Goal: Task Accomplishment & Management: Use online tool/utility

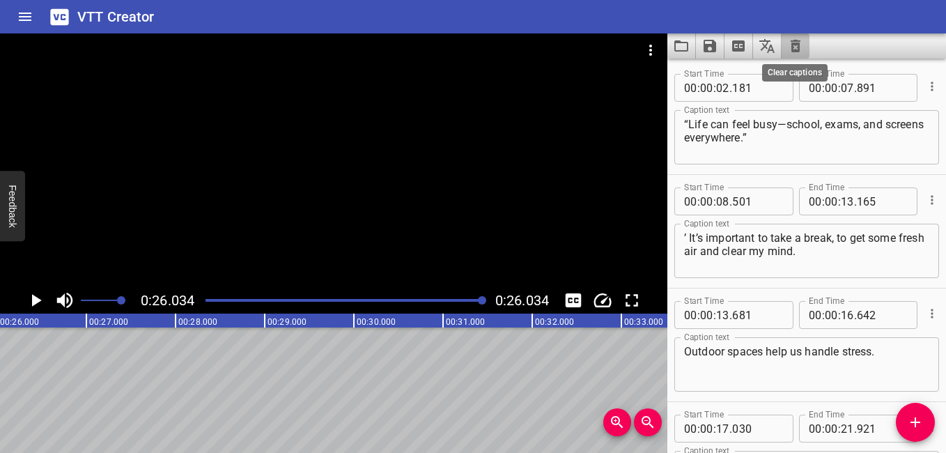
click at [801, 45] on icon "Clear captions" at bounding box center [795, 46] width 17 height 17
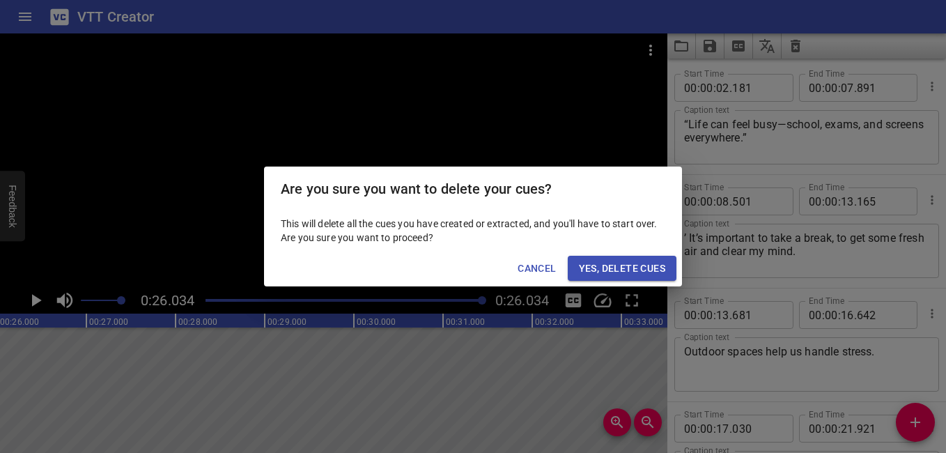
click at [618, 260] on span "Yes, Delete Cues" at bounding box center [622, 268] width 86 height 17
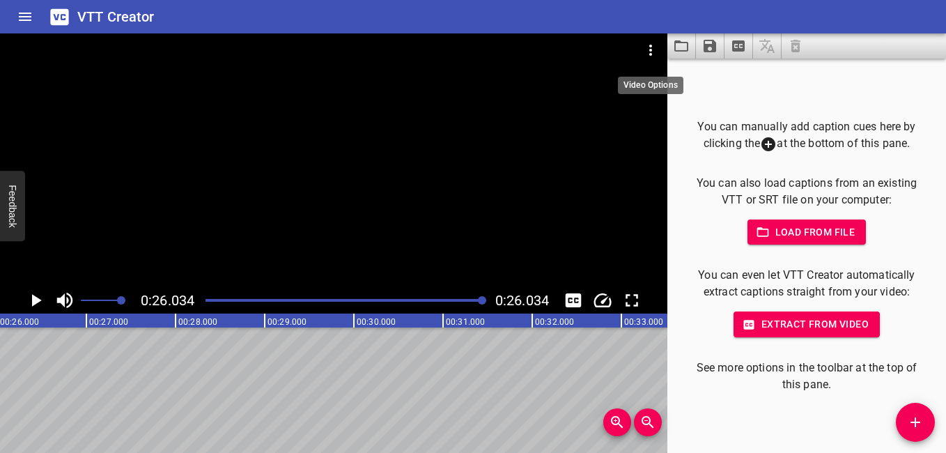
click at [656, 43] on icon "Video Options" at bounding box center [650, 50] width 17 height 17
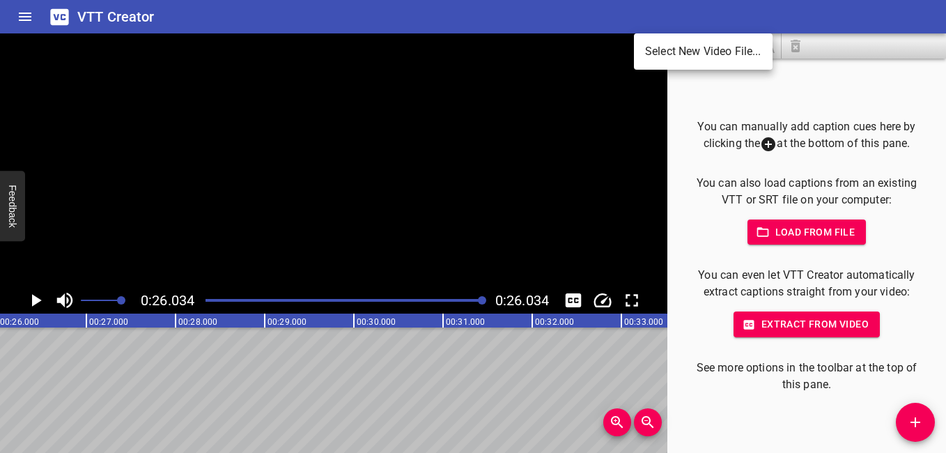
click at [682, 45] on li "Select New Video File..." at bounding box center [703, 51] width 139 height 25
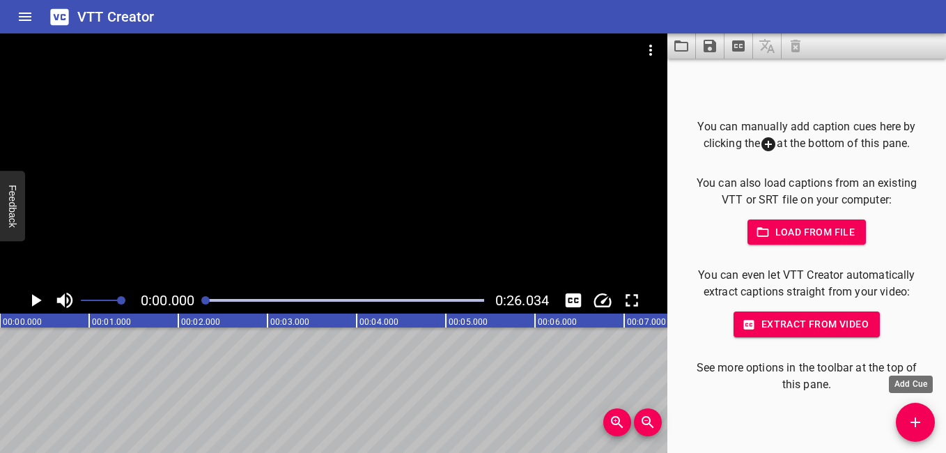
click at [905, 430] on span "Add Cue" at bounding box center [914, 422] width 39 height 17
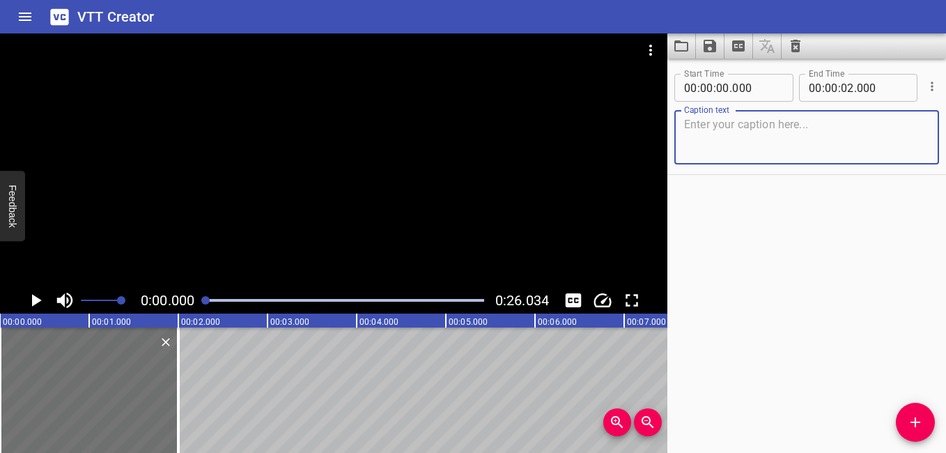
click at [30, 301] on icon "Play/Pause" at bounding box center [35, 300] width 21 height 21
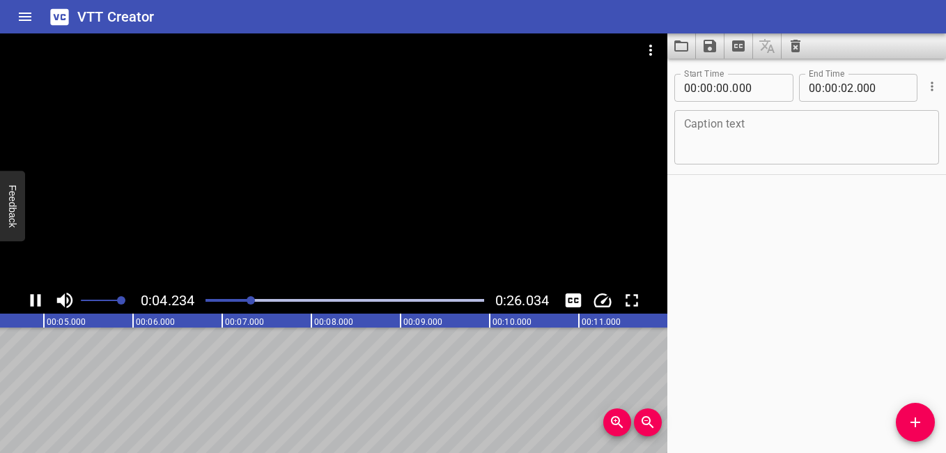
click at [31, 298] on icon "Play/Pause" at bounding box center [36, 300] width 10 height 13
click at [36, 295] on icon "Play/Pause" at bounding box center [35, 300] width 21 height 21
click at [34, 296] on icon "Play/Pause" at bounding box center [35, 300] width 21 height 21
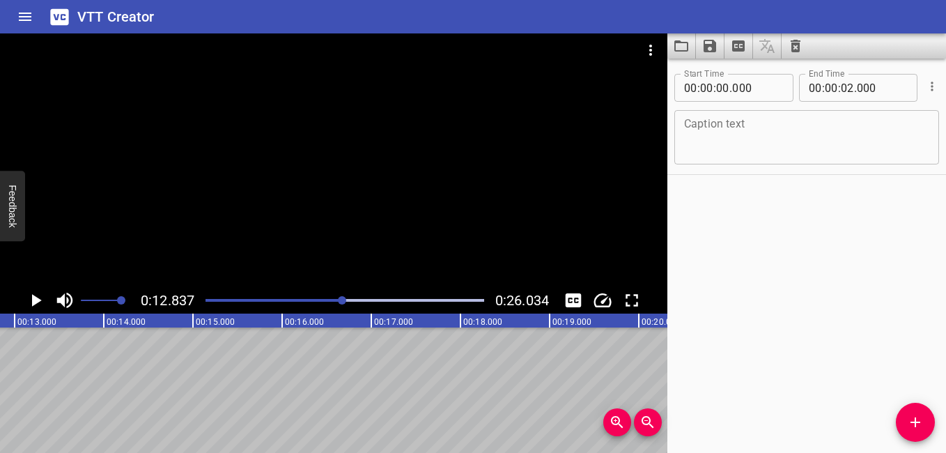
scroll to position [0, 0]
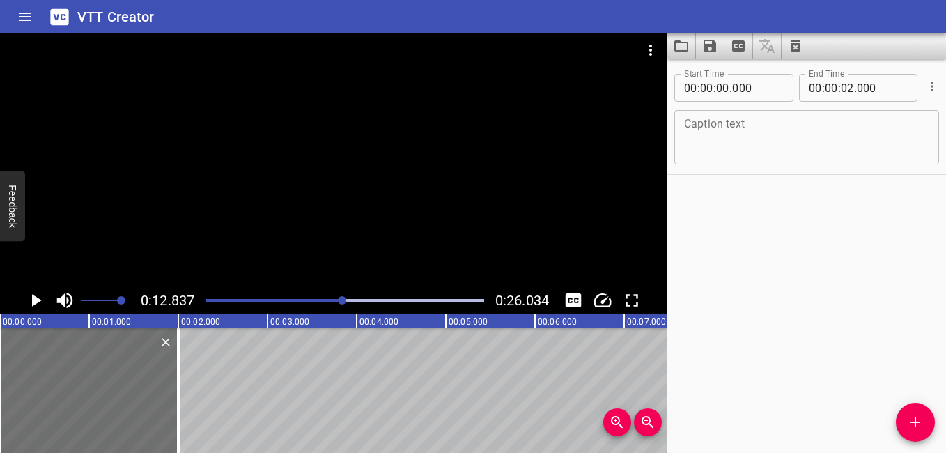
click at [207, 299] on div "Play progress" at bounding box center [204, 300] width 279 height 3
click at [31, 299] on icon "Play/Pause" at bounding box center [35, 300] width 21 height 21
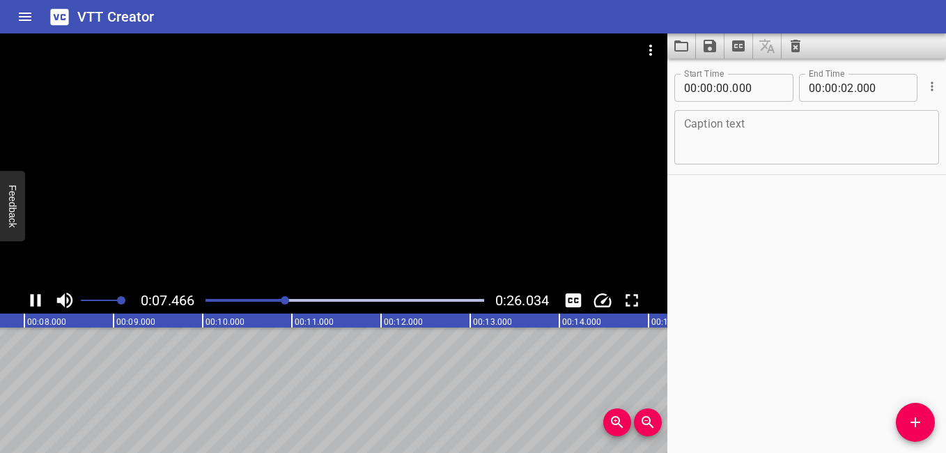
click at [31, 296] on icon "Play/Pause" at bounding box center [36, 300] width 10 height 13
click at [38, 296] on icon "Play/Pause" at bounding box center [35, 300] width 21 height 21
click at [36, 299] on icon "Play/Pause" at bounding box center [35, 300] width 21 height 21
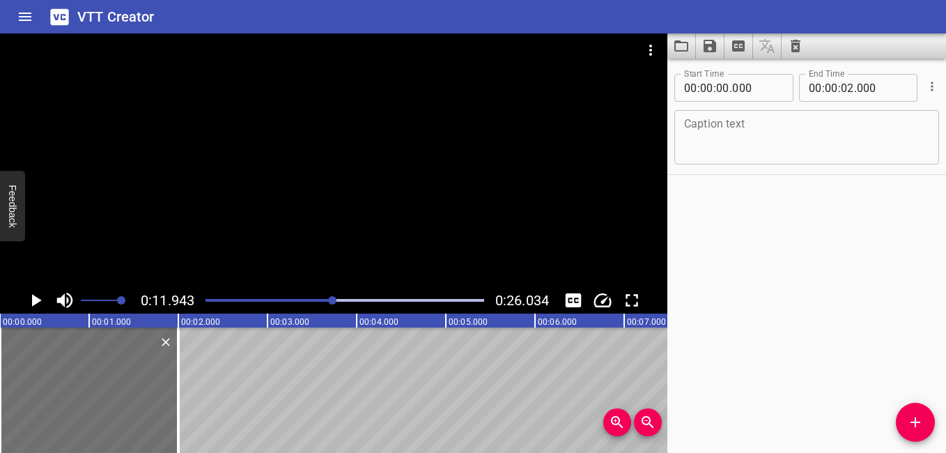
click at [205, 298] on div at bounding box center [344, 299] width 295 height 19
click at [41, 302] on icon "Play/Pause" at bounding box center [35, 300] width 21 height 21
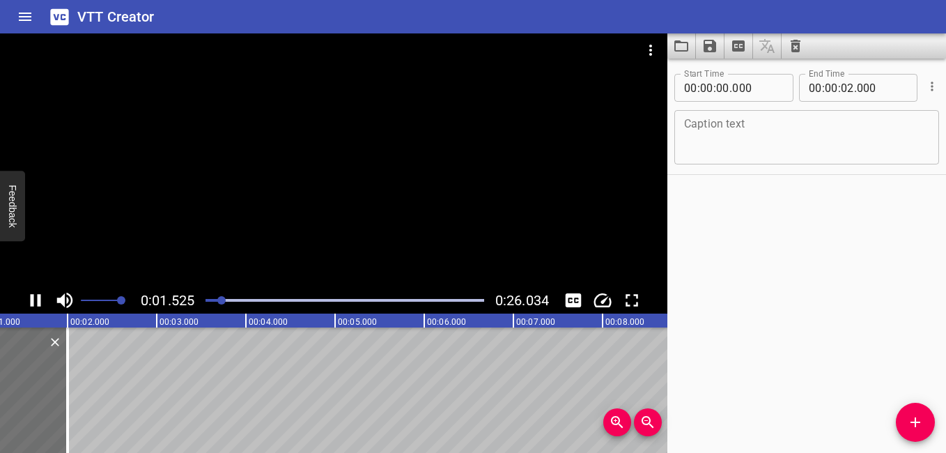
scroll to position [0, 136]
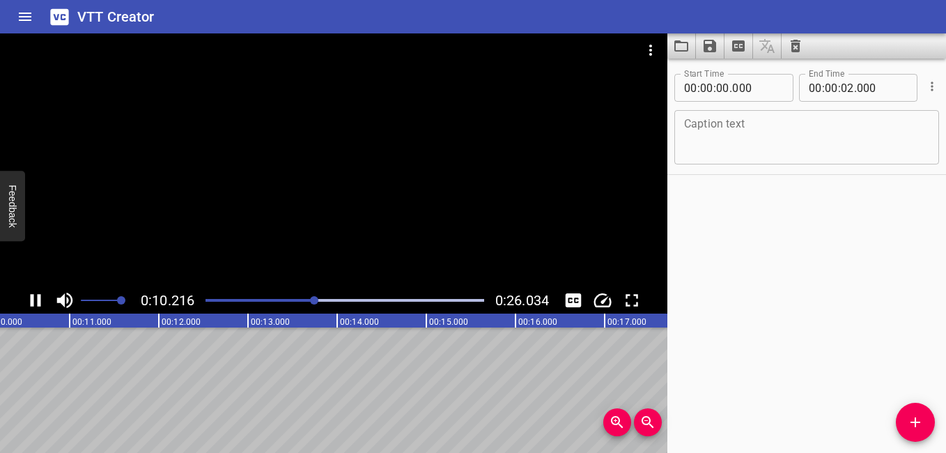
click at [33, 299] on icon "Play/Pause" at bounding box center [36, 300] width 10 height 13
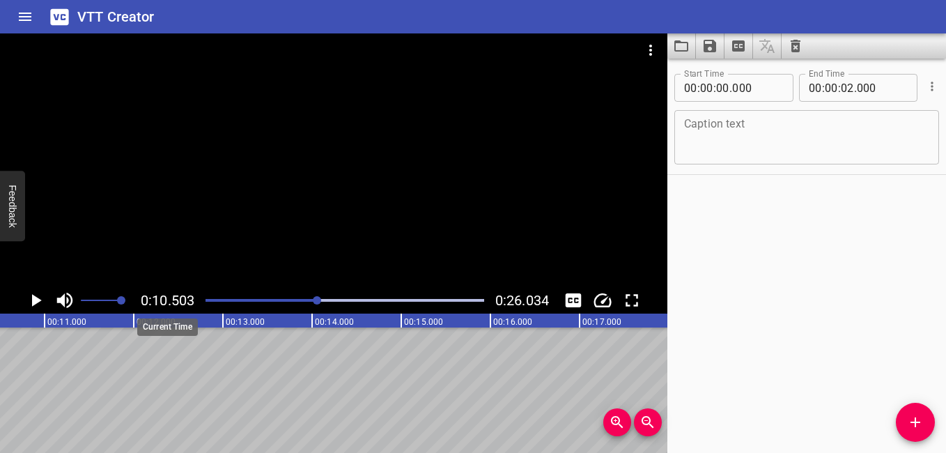
drag, startPoint x: 217, startPoint y: 300, endPoint x: 192, endPoint y: 302, distance: 24.5
click at [192, 302] on div "0:10.503 0:26.034" at bounding box center [333, 300] width 667 height 26
click at [209, 299] on div "Play progress" at bounding box center [179, 300] width 279 height 3
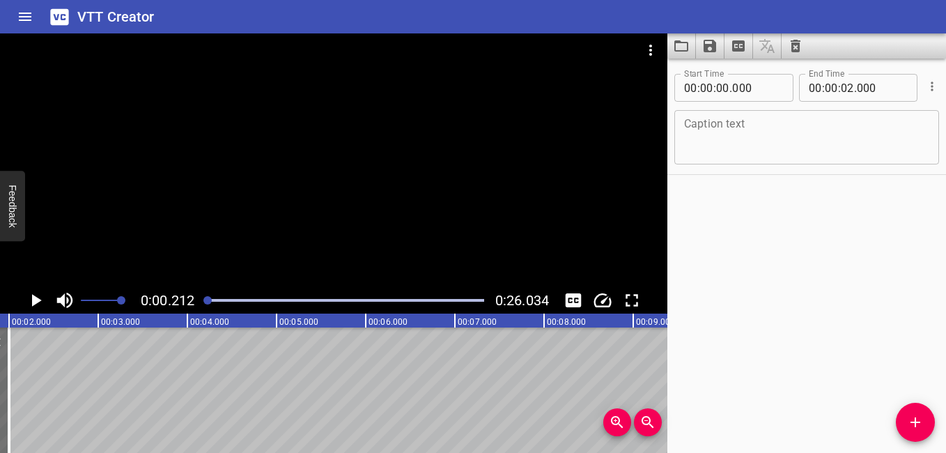
scroll to position [0, 19]
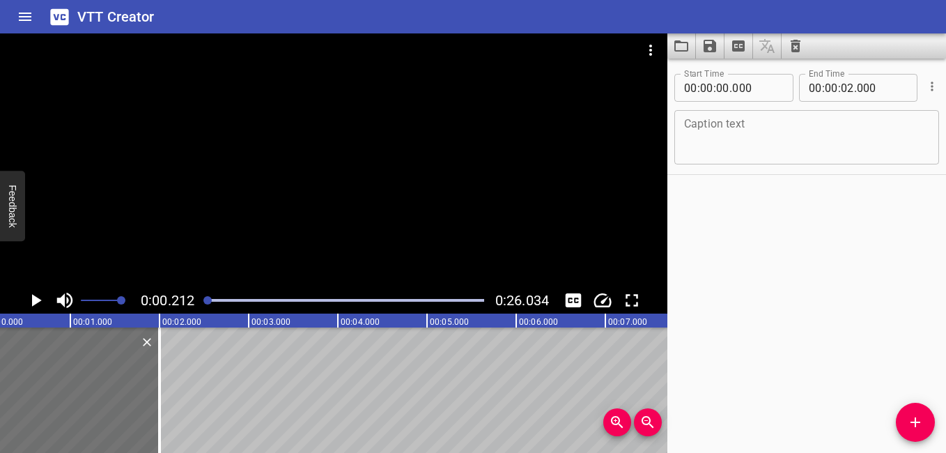
click at [38, 294] on icon "Play/Pause" at bounding box center [35, 300] width 21 height 21
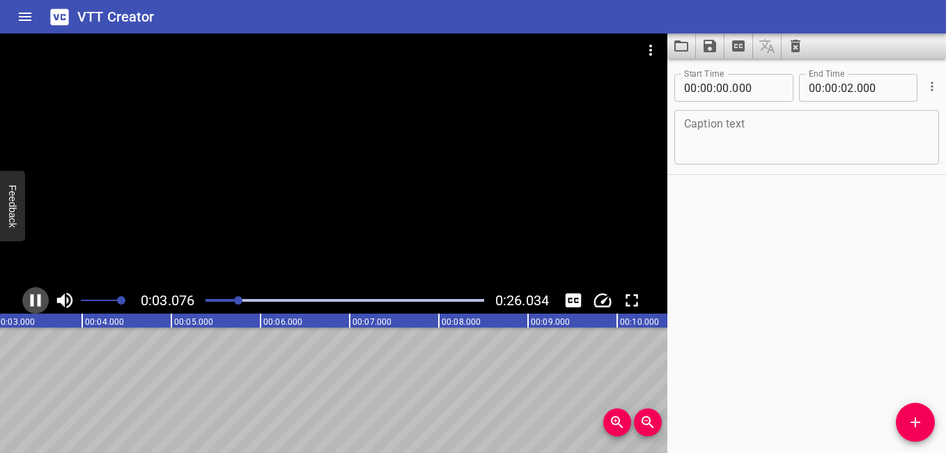
click at [33, 294] on icon "Play/Pause" at bounding box center [35, 300] width 21 height 21
click at [885, 219] on div "Start Time 00 : 00 : 00 . 000 Start Time End Time 00 : 00 : 02 . 000 End Time C…" at bounding box center [806, 255] width 279 height 394
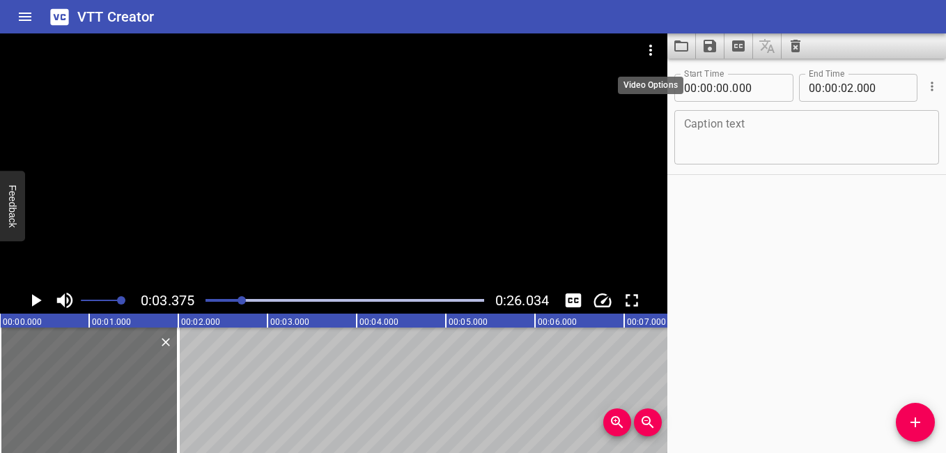
click at [649, 49] on icon "Video Options" at bounding box center [650, 50] width 17 height 17
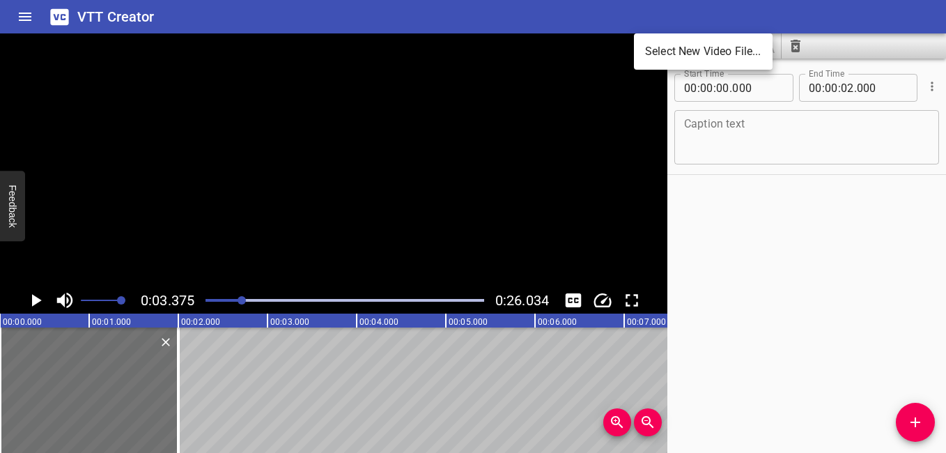
click at [665, 45] on li "Select New Video File..." at bounding box center [703, 51] width 139 height 25
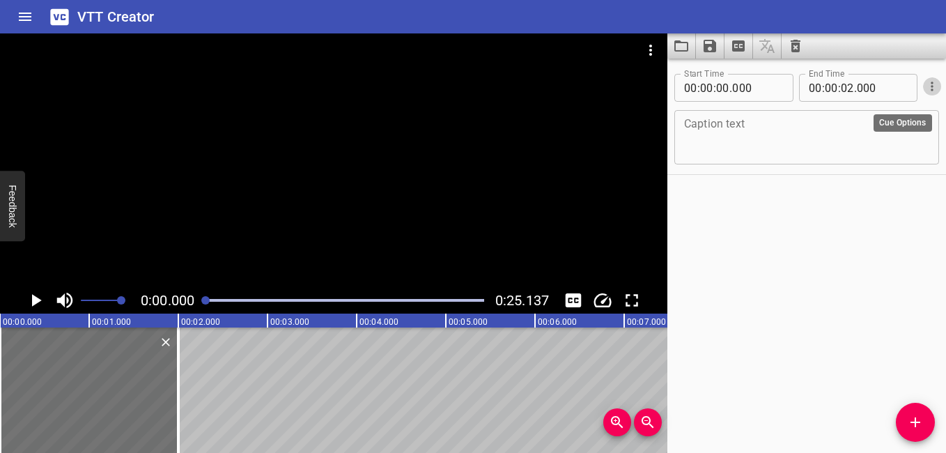
click at [925, 85] on icon "Cue Options" at bounding box center [932, 86] width 14 height 14
click at [789, 49] on div at bounding box center [473, 226] width 946 height 453
click at [795, 45] on icon "Clear captions" at bounding box center [795, 46] width 10 height 13
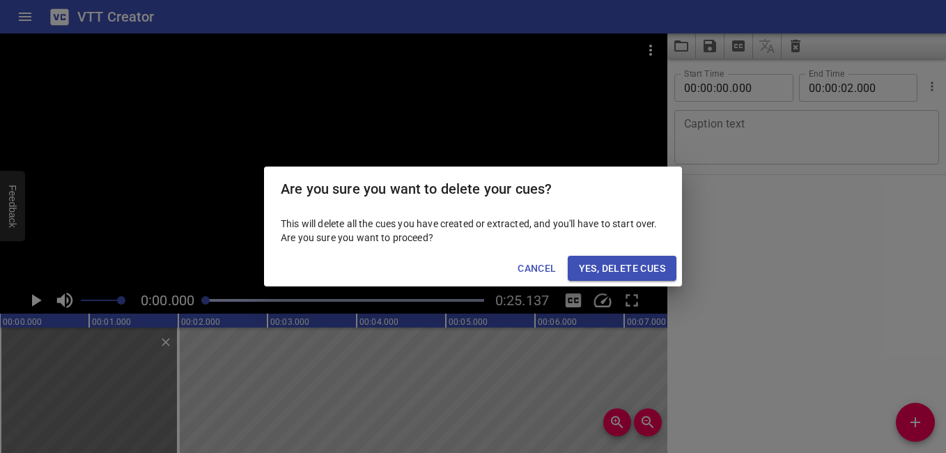
drag, startPoint x: 622, startPoint y: 274, endPoint x: 624, endPoint y: 265, distance: 9.2
click at [622, 274] on span "Yes, Delete Cues" at bounding box center [622, 268] width 86 height 17
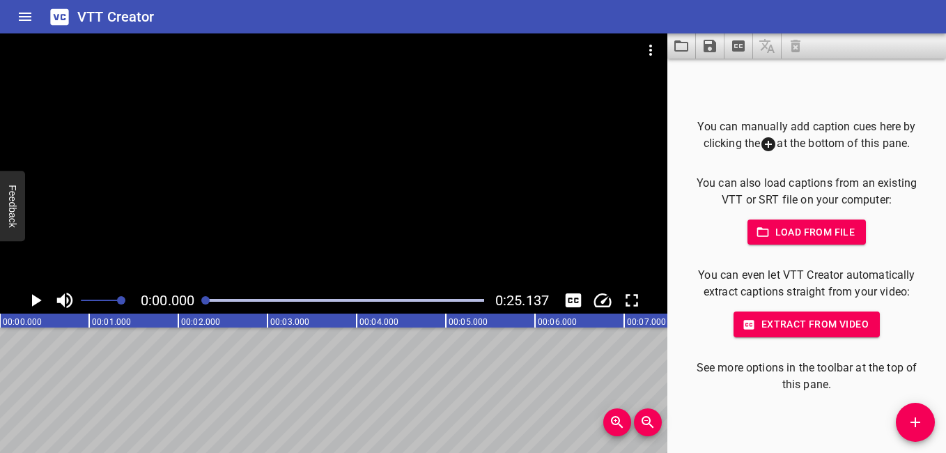
drag, startPoint x: 910, startPoint y: 419, endPoint x: 897, endPoint y: 420, distance: 12.6
click at [909, 420] on icon "Add Cue" at bounding box center [915, 422] width 17 height 17
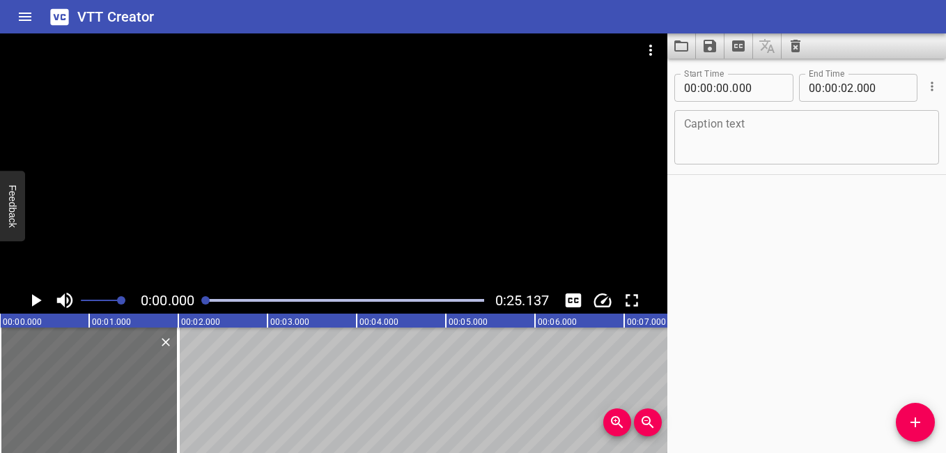
click at [795, 311] on div "Start Time 00 : 00 : 00 . 000 Start Time End Time 00 : 00 : 02 . 000 End Time C…" at bounding box center [806, 255] width 279 height 394
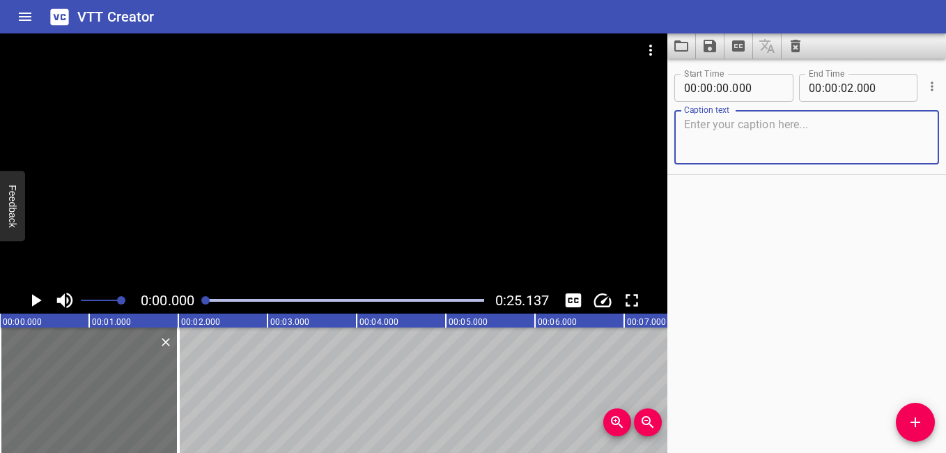
click at [776, 139] on textarea at bounding box center [806, 138] width 245 height 40
click at [36, 303] on icon "Play/Pause" at bounding box center [37, 300] width 10 height 13
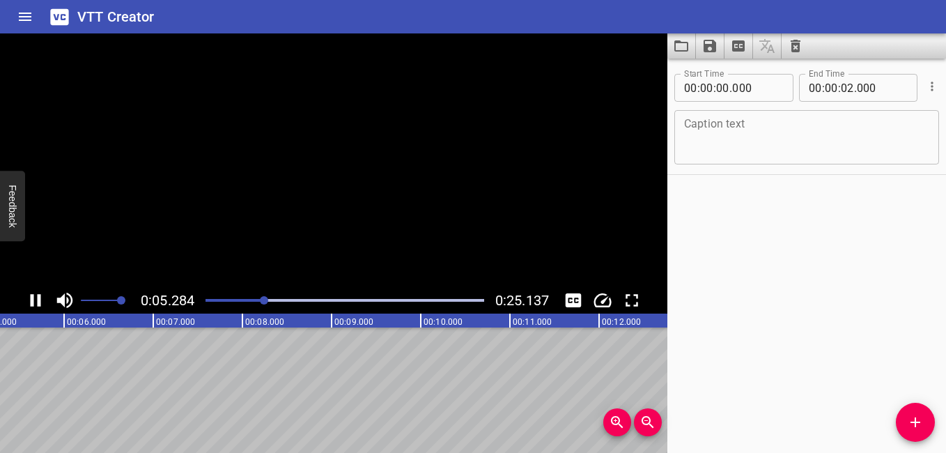
click at [36, 292] on icon "Play/Pause" at bounding box center [35, 300] width 21 height 21
click at [907, 428] on icon "Add Cue" at bounding box center [915, 422] width 17 height 17
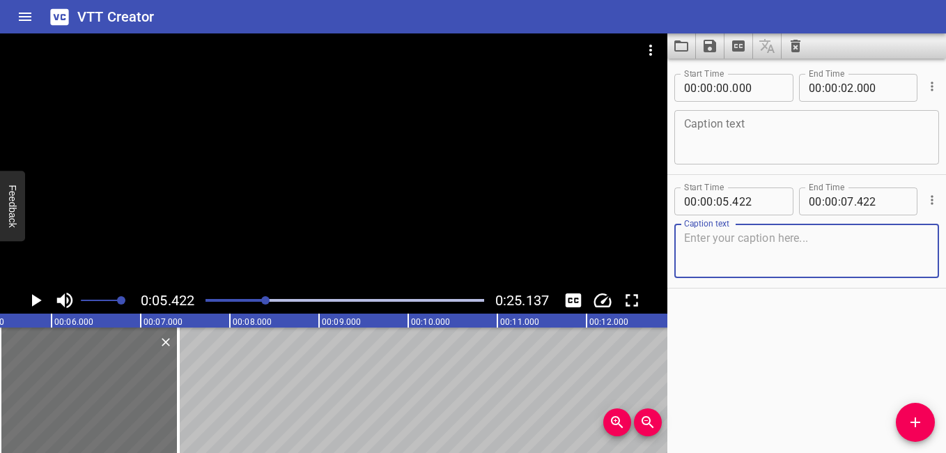
click at [794, 135] on textarea at bounding box center [806, 138] width 245 height 40
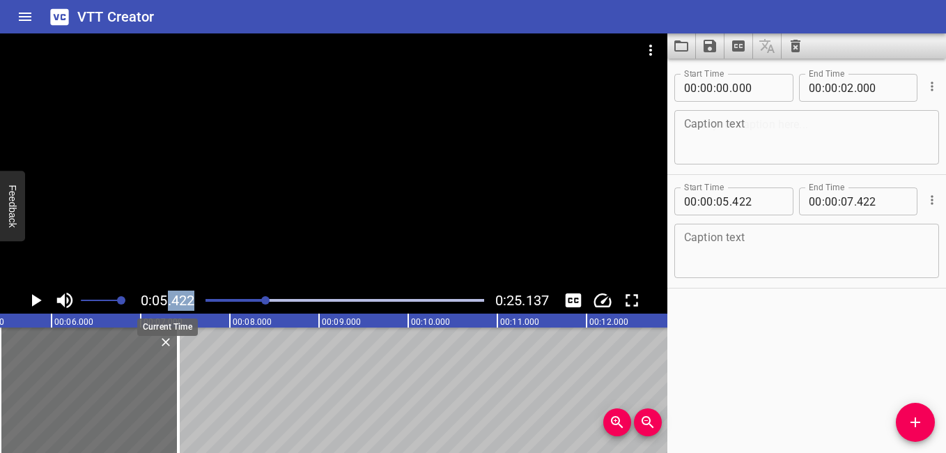
drag, startPoint x: 201, startPoint y: 299, endPoint x: 167, endPoint y: 297, distance: 33.4
click at [167, 297] on div "0:05.422 0:25.137" at bounding box center [333, 300] width 667 height 26
drag, startPoint x: 167, startPoint y: 297, endPoint x: 206, endPoint y: 298, distance: 39.0
click at [206, 298] on div at bounding box center [344, 299] width 295 height 19
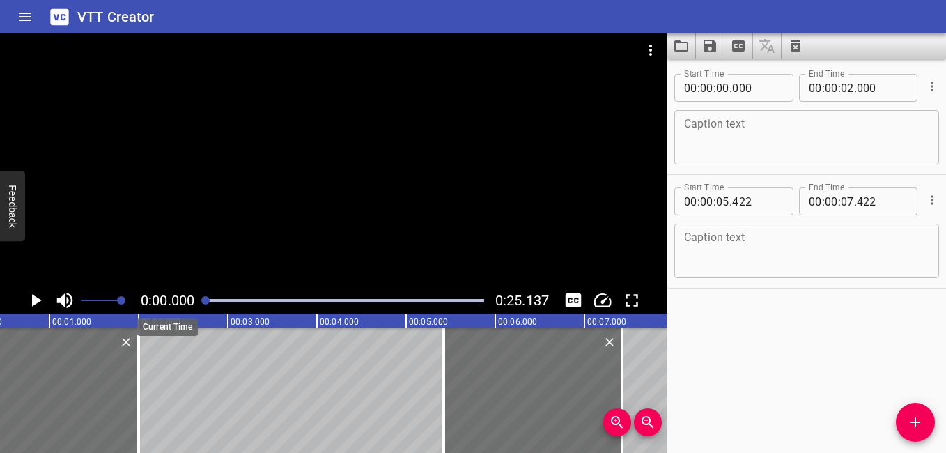
scroll to position [0, 0]
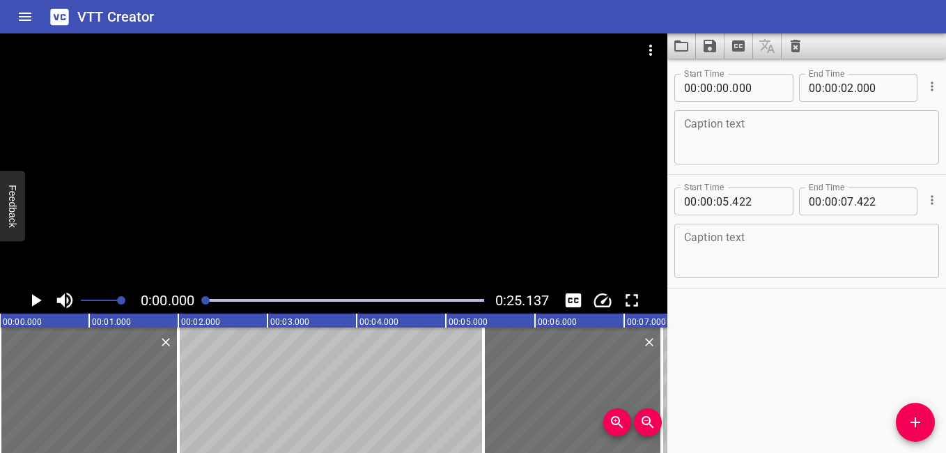
click at [37, 295] on icon "Play/Pause" at bounding box center [35, 300] width 21 height 21
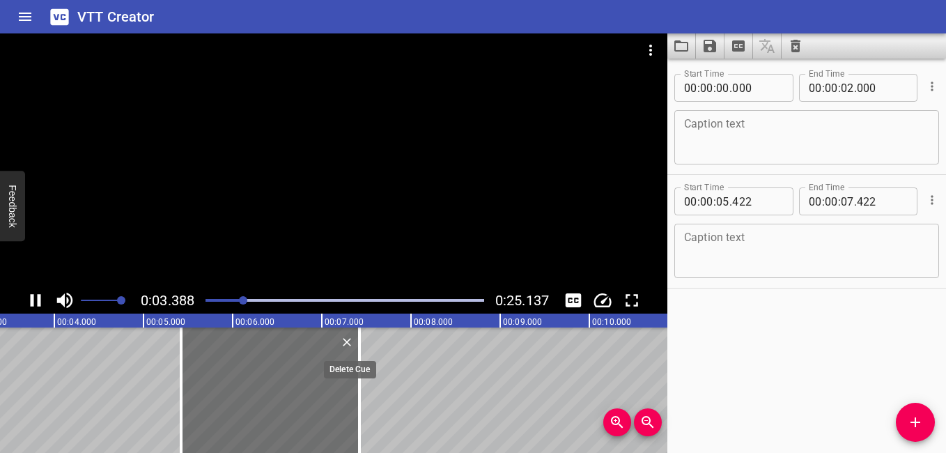
click at [346, 347] on icon "Delete" at bounding box center [347, 342] width 14 height 14
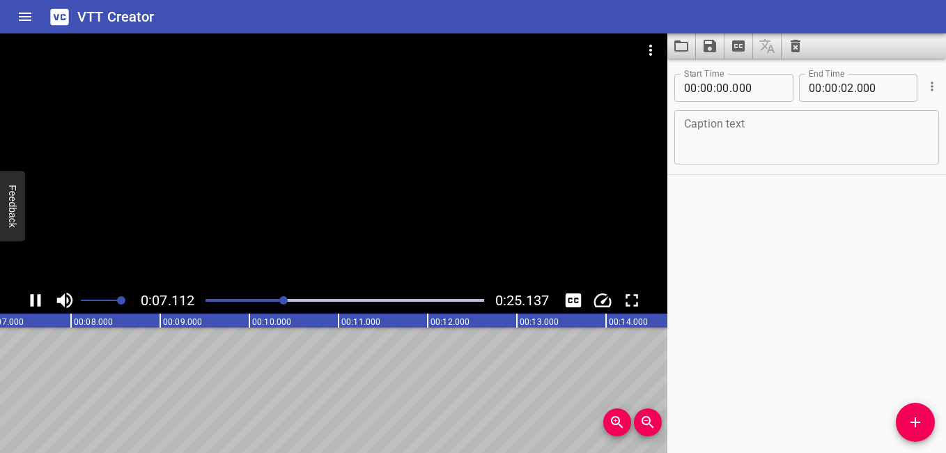
click at [34, 299] on icon "Play/Pause" at bounding box center [35, 300] width 21 height 21
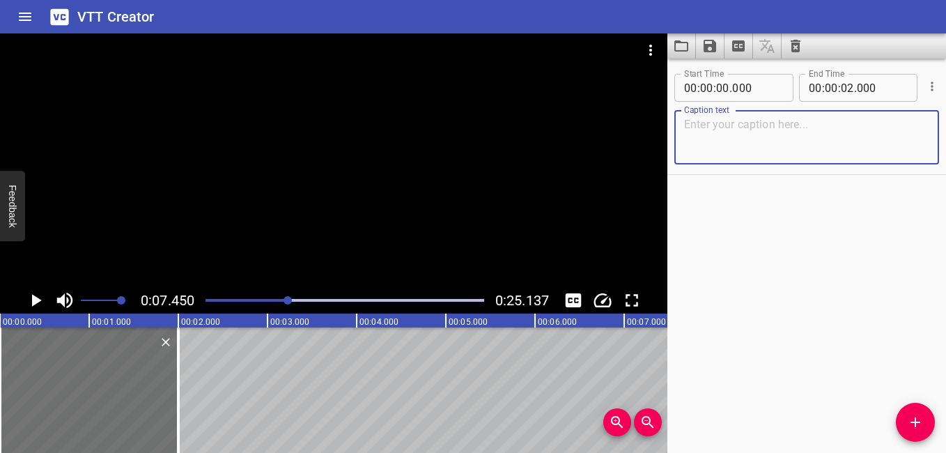
click at [754, 132] on textarea at bounding box center [806, 138] width 245 height 40
paste textarea "“At universities in the [GEOGRAPHIC_DATA], students are not just learning—they …"
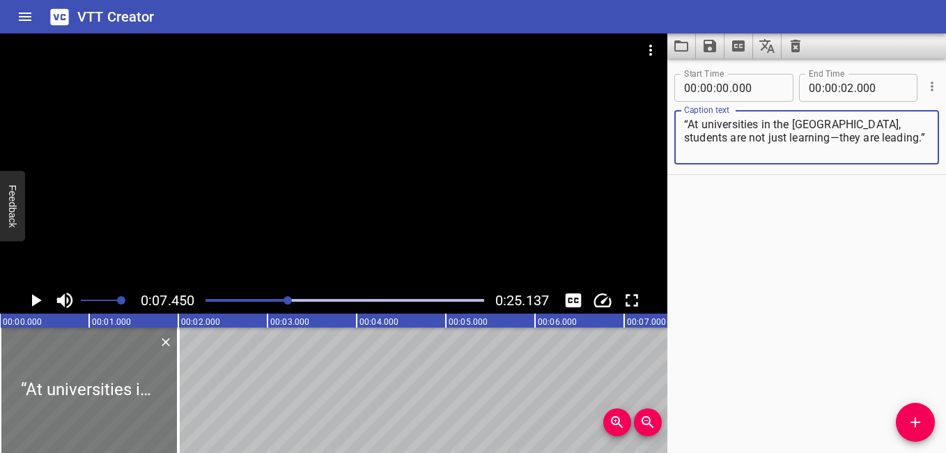
type textarea "“At universities in the [GEOGRAPHIC_DATA], students are not just learning—they …"
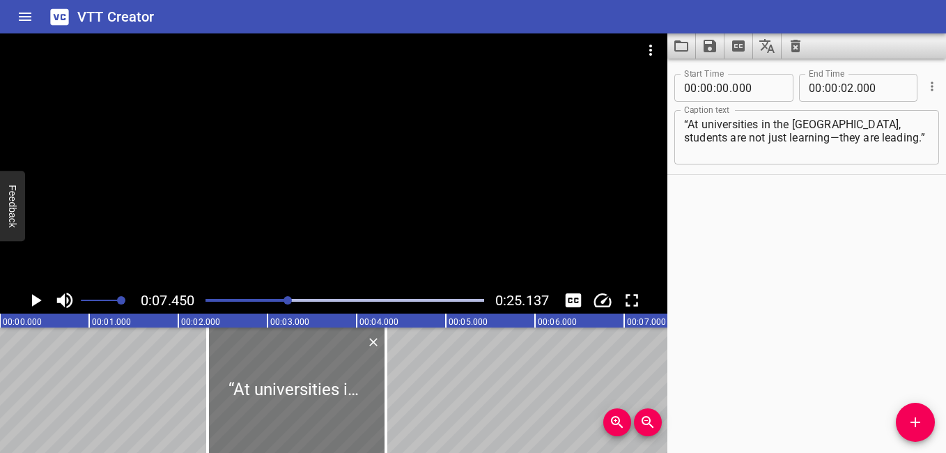
drag, startPoint x: 74, startPoint y: 386, endPoint x: 281, endPoint y: 430, distance: 212.1
click at [281, 430] on div at bounding box center [296, 389] width 178 height 125
type input "02"
type input "328"
type input "04"
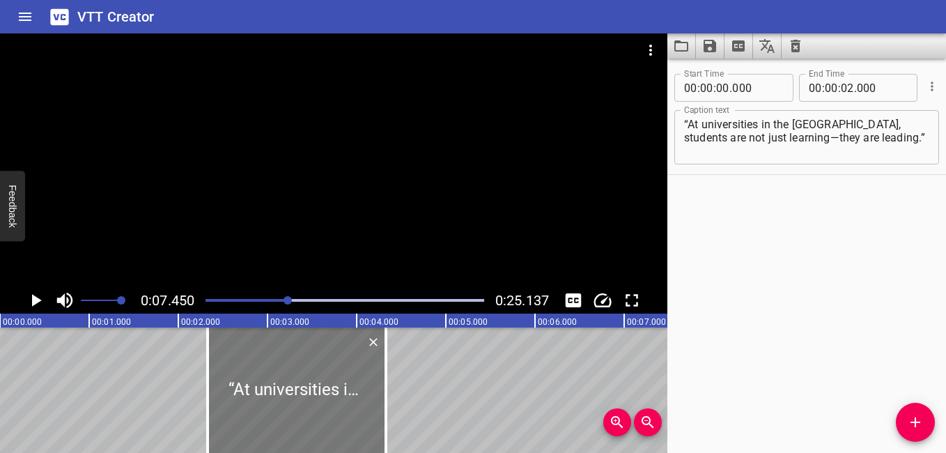
type input "328"
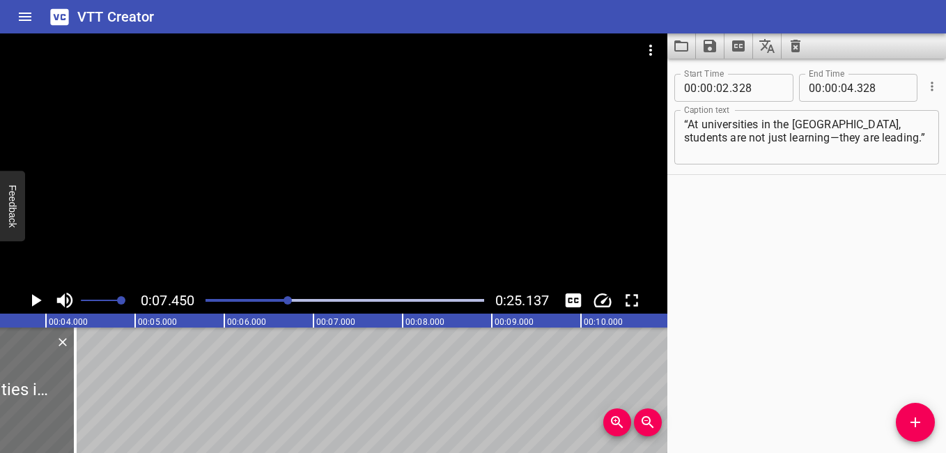
scroll to position [0, 246]
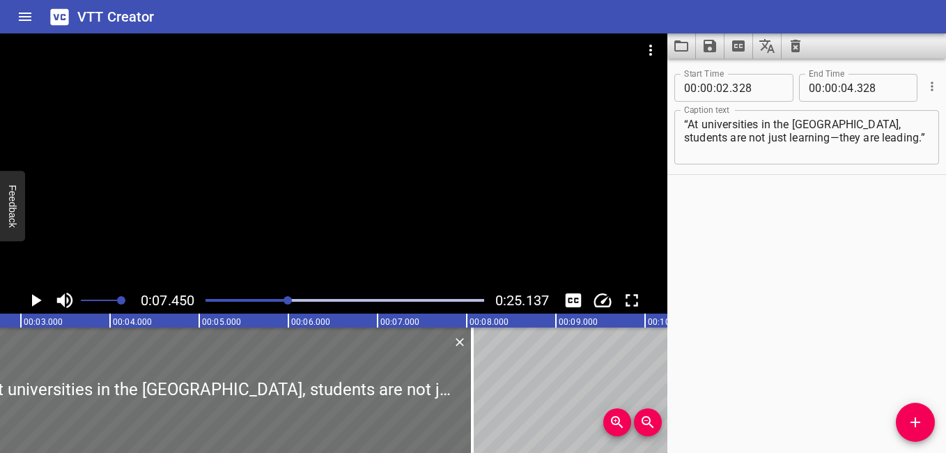
drag, startPoint x: 138, startPoint y: 398, endPoint x: 486, endPoint y: 427, distance: 349.4
click at [472, 435] on div at bounding box center [472, 389] width 3 height 125
type input "08"
type input "078"
drag, startPoint x: 474, startPoint y: 388, endPoint x: 465, endPoint y: 392, distance: 10.0
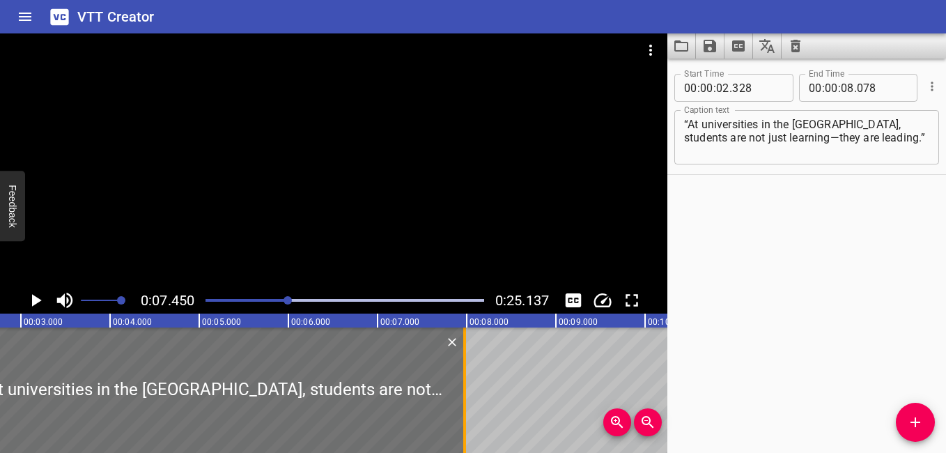
click at [465, 392] on div at bounding box center [464, 389] width 3 height 125
type input "07"
type input "977"
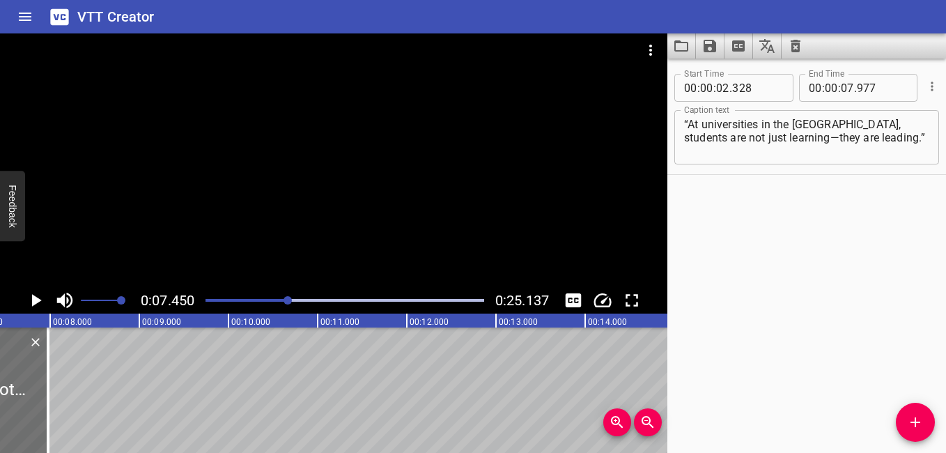
scroll to position [0, 645]
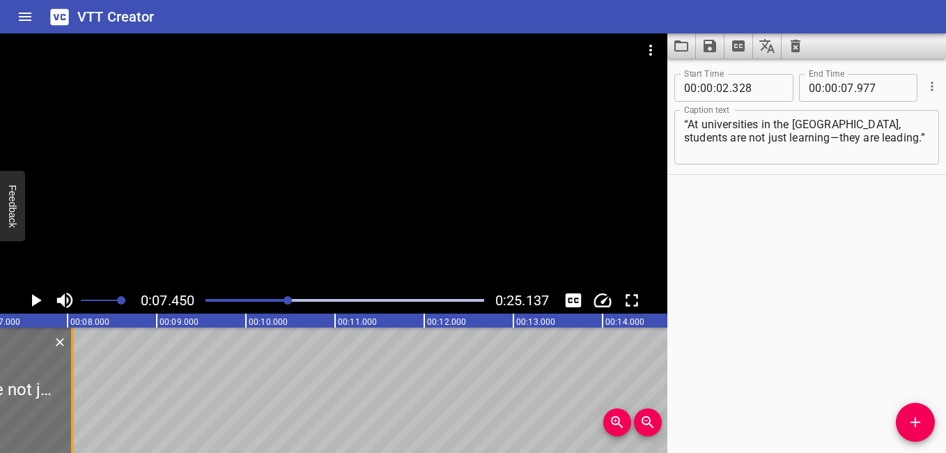
drag, startPoint x: 65, startPoint y: 383, endPoint x: 74, endPoint y: 385, distance: 8.6
click at [73, 385] on div at bounding box center [72, 389] width 3 height 125
type input "08"
type input "063"
click at [232, 295] on div at bounding box center [344, 299] width 295 height 19
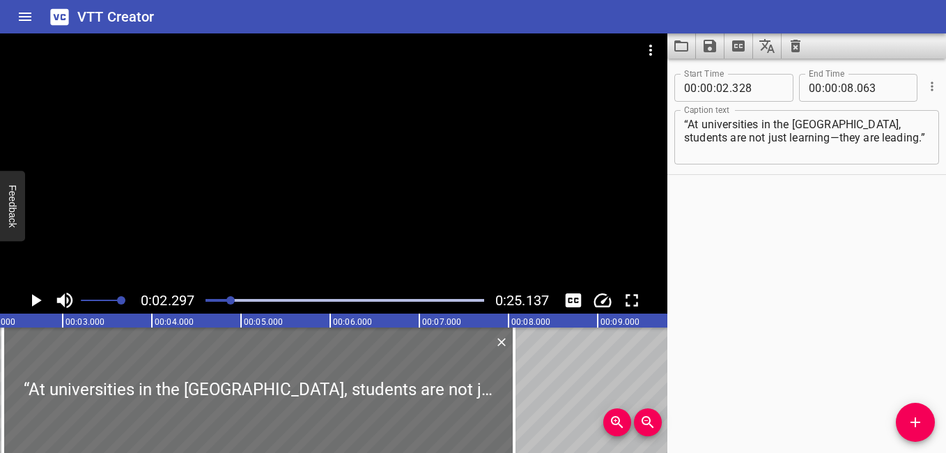
click at [31, 301] on icon "Play/Pause" at bounding box center [35, 300] width 21 height 21
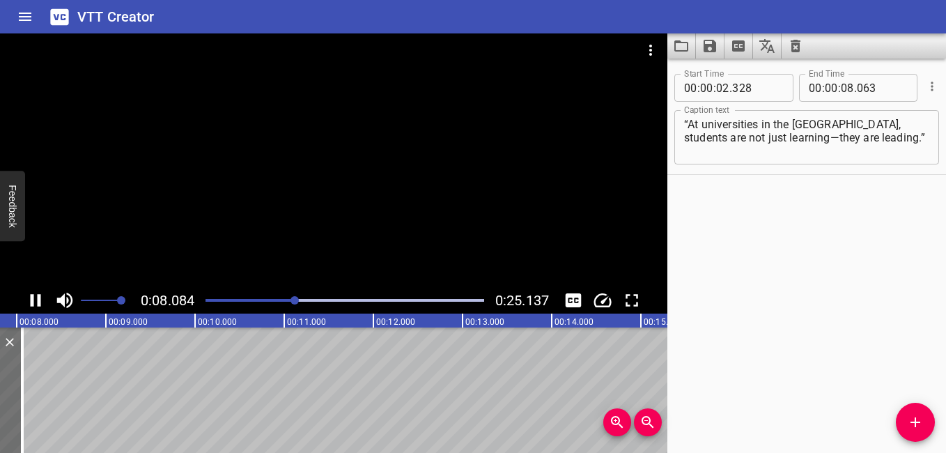
click at [30, 296] on icon "Play/Pause" at bounding box center [35, 300] width 21 height 21
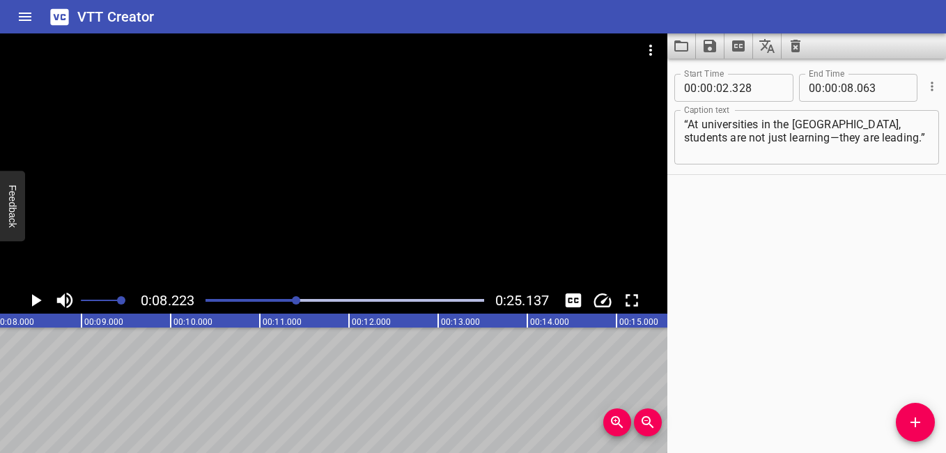
scroll to position [0, 733]
click at [31, 298] on icon "Play/Pause" at bounding box center [35, 300] width 21 height 21
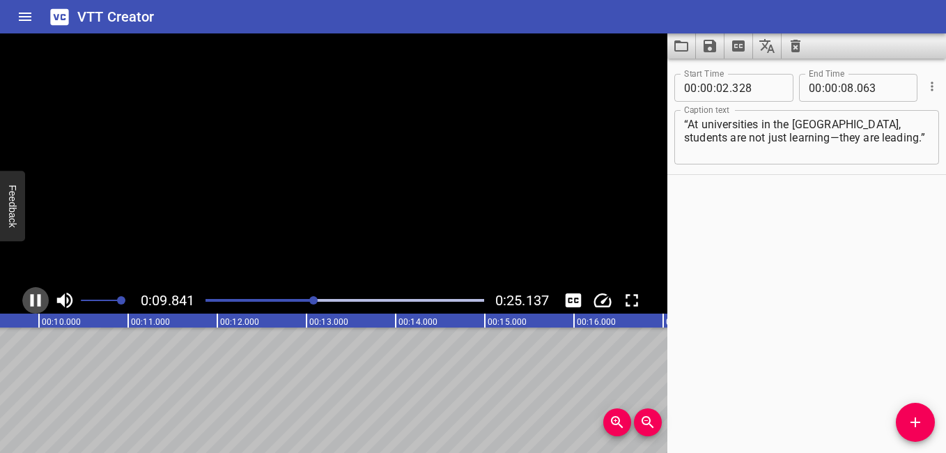
click at [31, 298] on icon "Play/Pause" at bounding box center [36, 300] width 10 height 13
click at [31, 298] on icon "Play/Pause" at bounding box center [35, 300] width 21 height 21
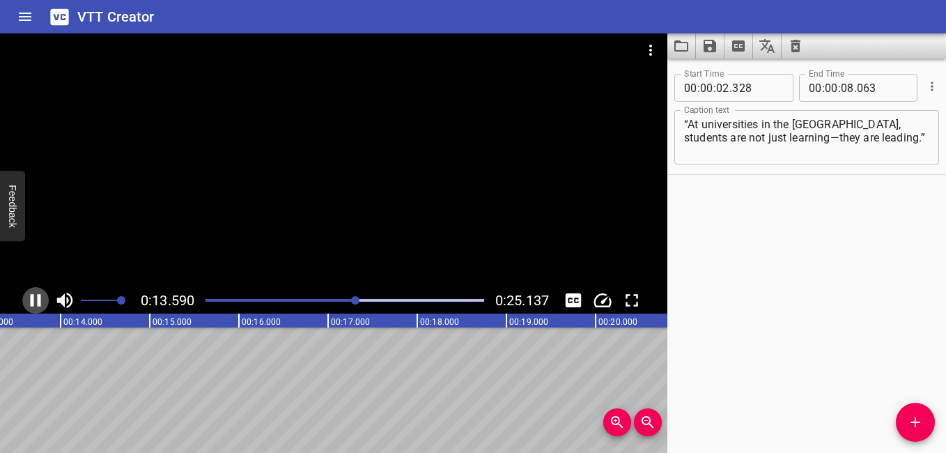
drag, startPoint x: 33, startPoint y: 290, endPoint x: 170, endPoint y: 372, distance: 160.2
click at [30, 291] on icon "Play/Pause" at bounding box center [35, 300] width 21 height 21
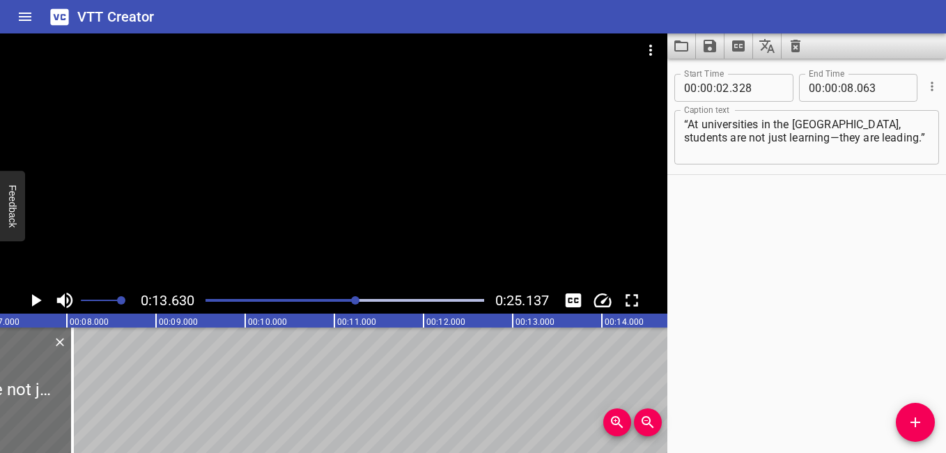
scroll to position [0, 652]
drag, startPoint x: 909, startPoint y: 415, endPoint x: 861, endPoint y: 382, distance: 58.5
click at [909, 416] on icon "Add Cue" at bounding box center [915, 422] width 17 height 17
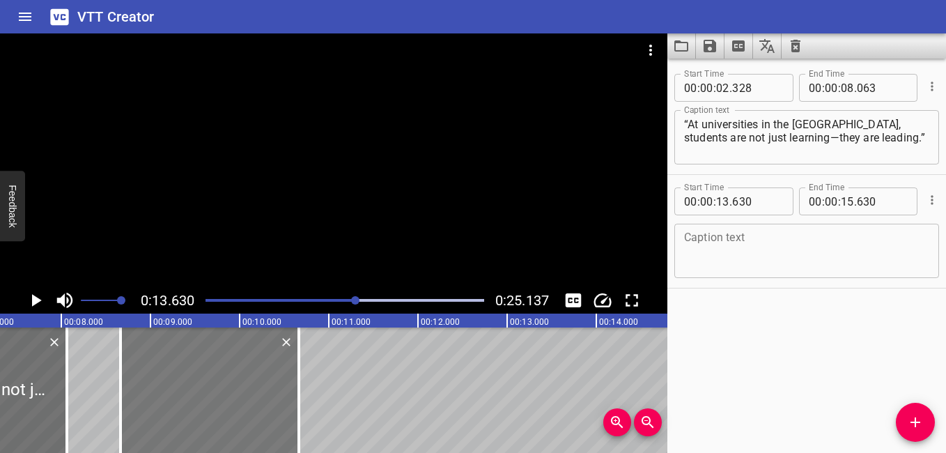
drag, startPoint x: 574, startPoint y: 387, endPoint x: 131, endPoint y: 398, distance: 443.0
click at [131, 398] on div at bounding box center [209, 389] width 178 height 125
type input "08"
type input "662"
type input "10"
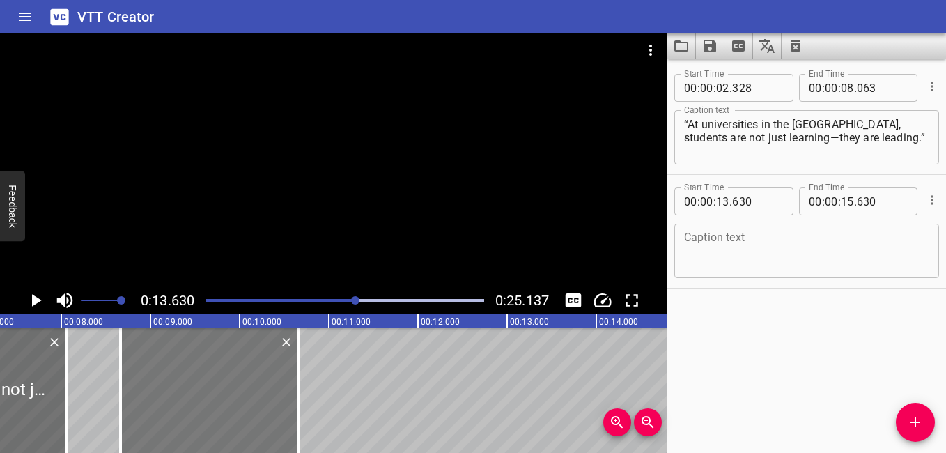
type input "662"
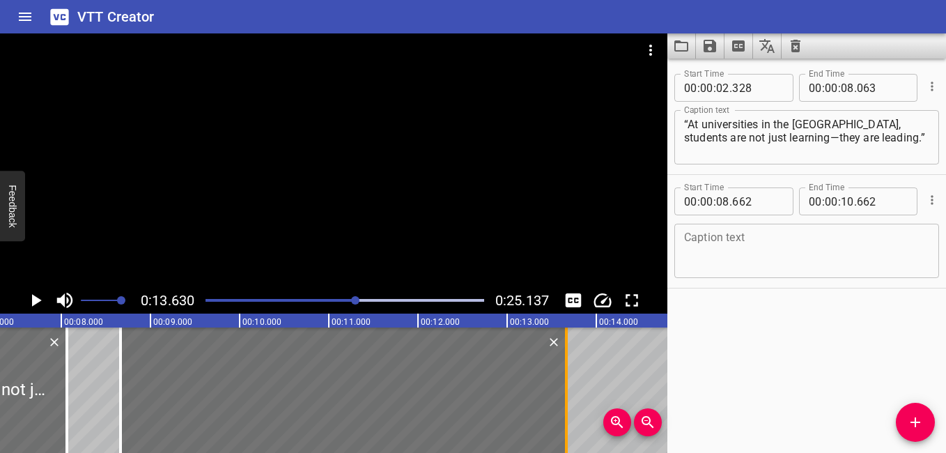
drag, startPoint x: 301, startPoint y: 386, endPoint x: 569, endPoint y: 411, distance: 269.3
click at [569, 411] on div at bounding box center [566, 389] width 14 height 125
type input "13"
type input "670"
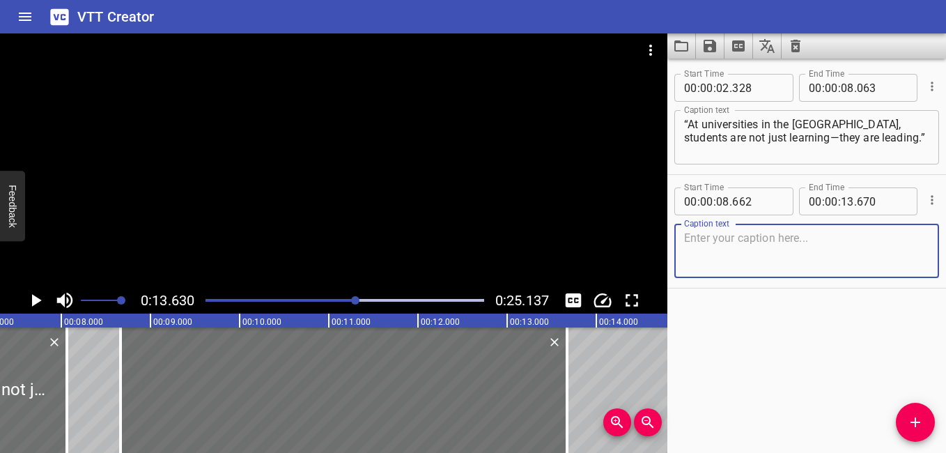
click at [739, 255] on textarea at bounding box center [806, 251] width 245 height 40
paste textarea "“I write emails to plan events and share ideas.”"
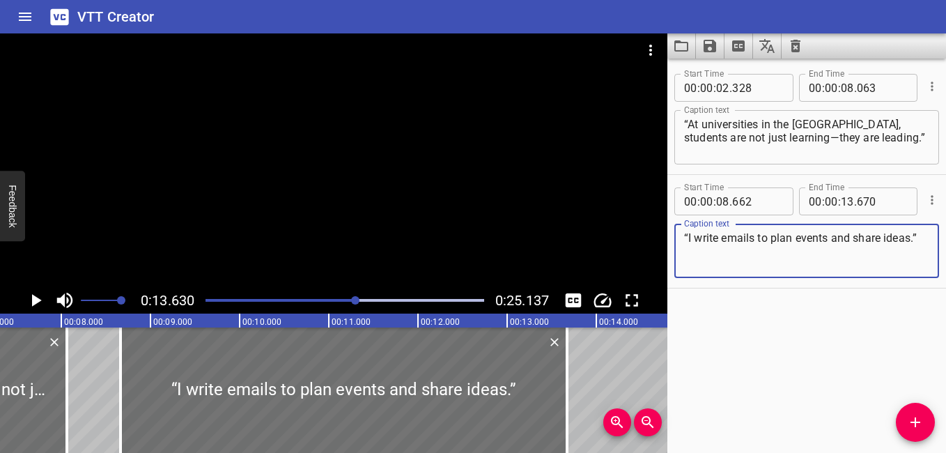
click at [687, 235] on textarea "“I write emails to plan events and share ideas.”" at bounding box center [806, 251] width 245 height 40
type textarea "“I write emails to plan events and share ideas.”"
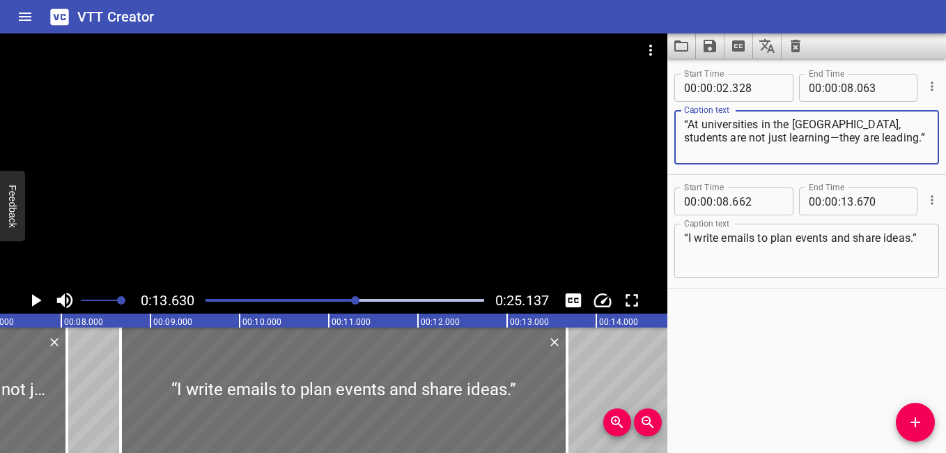
click at [687, 124] on textarea "“At universities in the [GEOGRAPHIC_DATA], students are not just learning—they …" at bounding box center [806, 138] width 245 height 40
type textarea "“At universities in the [GEOGRAPHIC_DATA], students are not just learning—they …"
drag, startPoint x: 706, startPoint y: 313, endPoint x: 808, endPoint y: 352, distance: 109.8
click at [707, 313] on div "Start Time 00 : 00 : 02 . 328 Start Time End Time 00 : 00 : 08 . 063 End Time C…" at bounding box center [806, 255] width 279 height 394
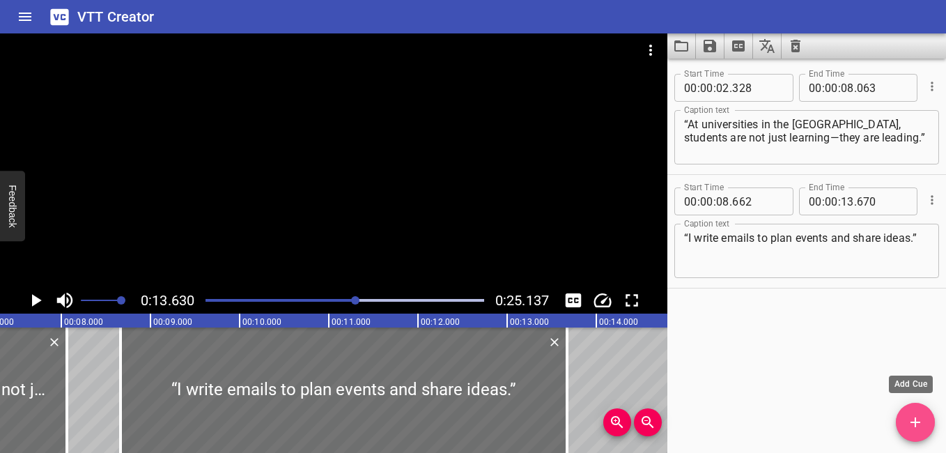
drag, startPoint x: 903, startPoint y: 420, endPoint x: 893, endPoint y: 419, distance: 10.5
click at [904, 419] on span "Add Cue" at bounding box center [914, 422] width 39 height 17
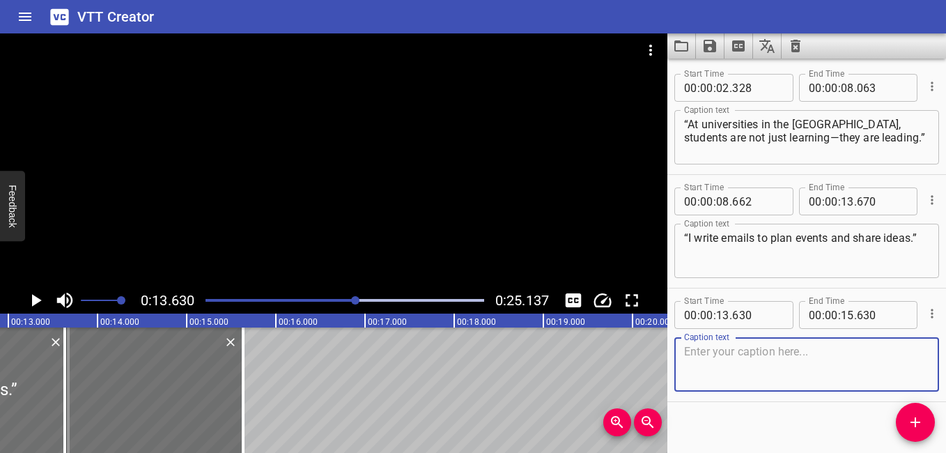
scroll to position [0, 1179]
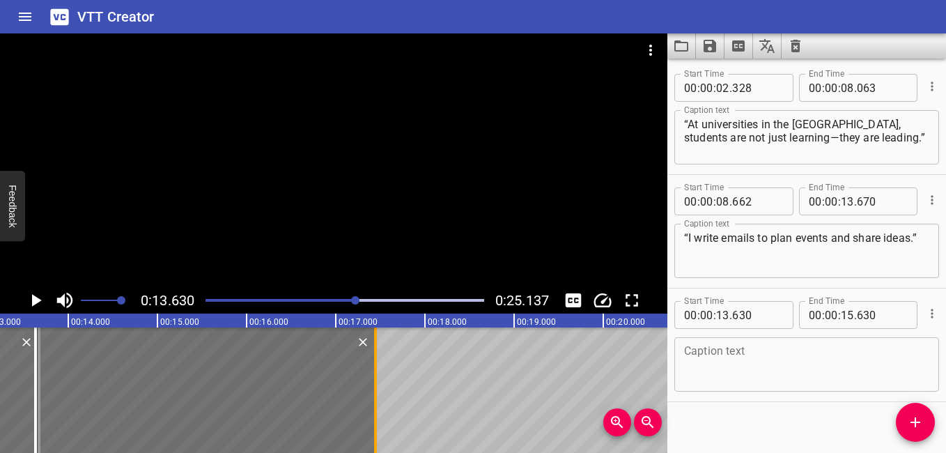
drag, startPoint x: 212, startPoint y: 393, endPoint x: 374, endPoint y: 414, distance: 162.9
click at [374, 414] on div at bounding box center [375, 389] width 3 height 125
type input "17"
type input "443"
click at [54, 390] on div at bounding box center [206, 389] width 340 height 125
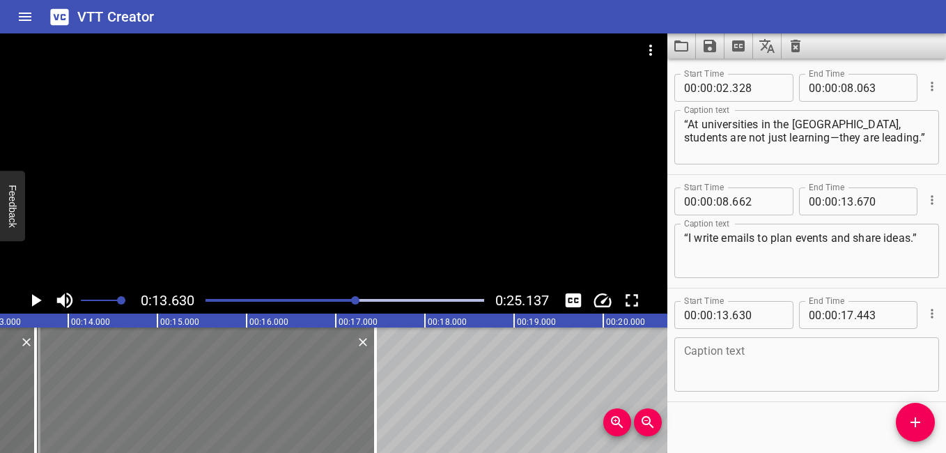
type input "646"
type input "459"
click at [50, 393] on div at bounding box center [207, 389] width 340 height 125
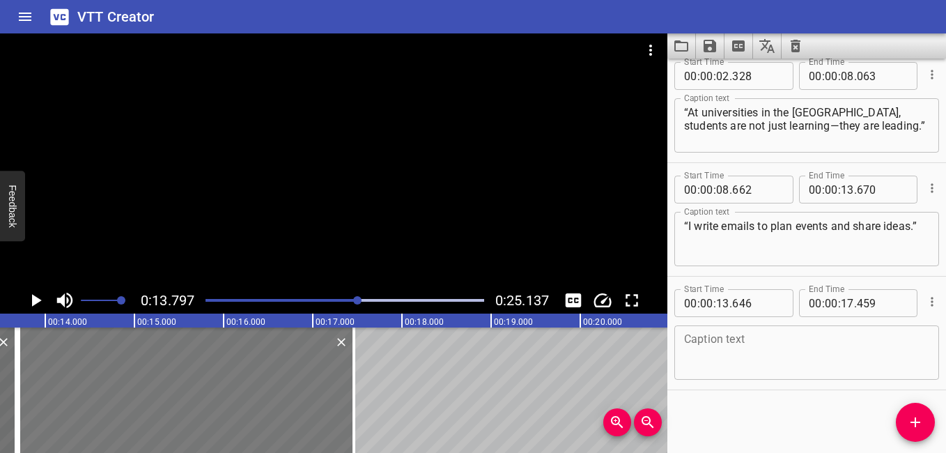
scroll to position [0, 1230]
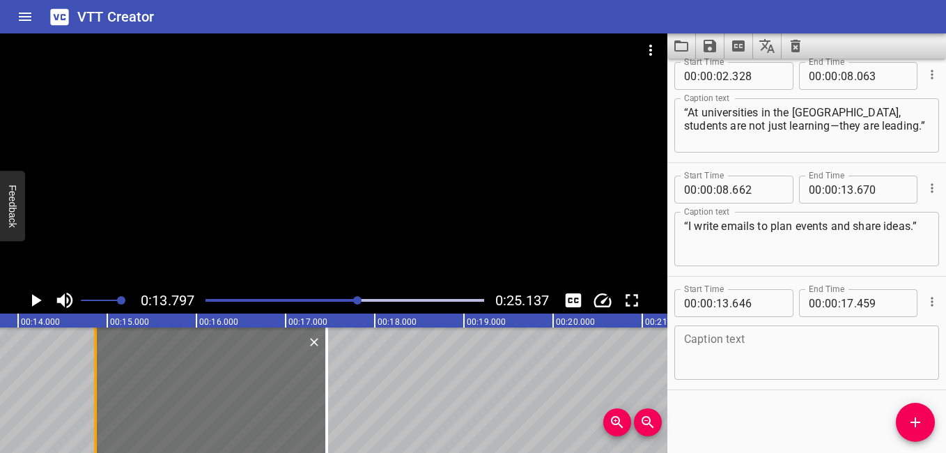
drag, startPoint x: 43, startPoint y: 392, endPoint x: 103, endPoint y: 418, distance: 65.2
click at [102, 418] on div at bounding box center [95, 389] width 14 height 125
type input "14"
type input "880"
click at [34, 297] on icon "Play/Pause" at bounding box center [37, 300] width 10 height 13
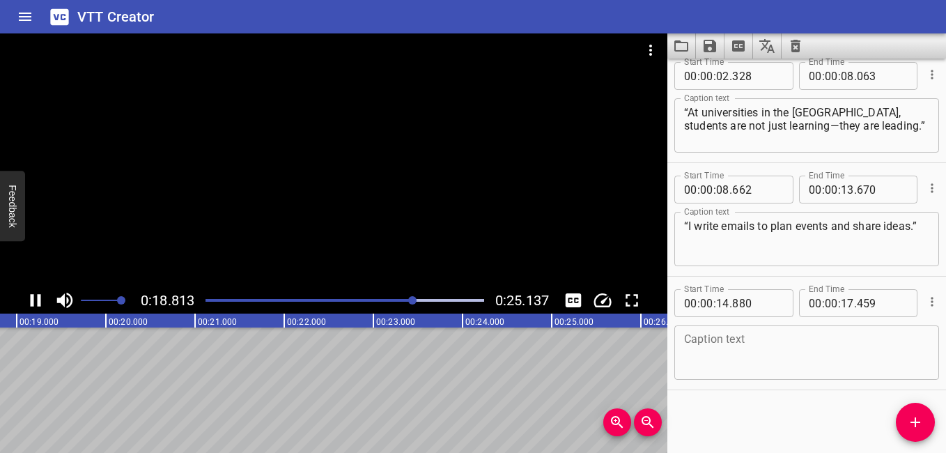
scroll to position [0, 1700]
click at [359, 299] on div "Play progress" at bounding box center [321, 300] width 279 height 3
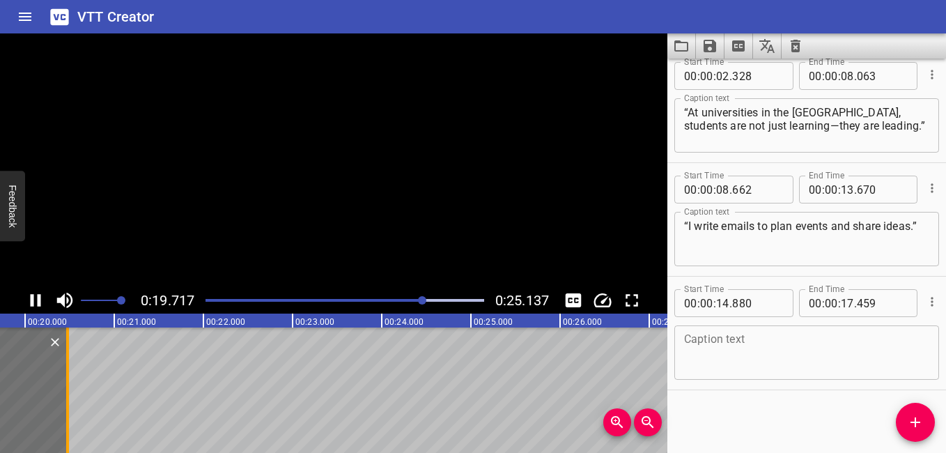
drag, startPoint x: 65, startPoint y: 385, endPoint x: 60, endPoint y: 423, distance: 38.7
click at [69, 427] on div at bounding box center [68, 389] width 14 height 125
type input "20"
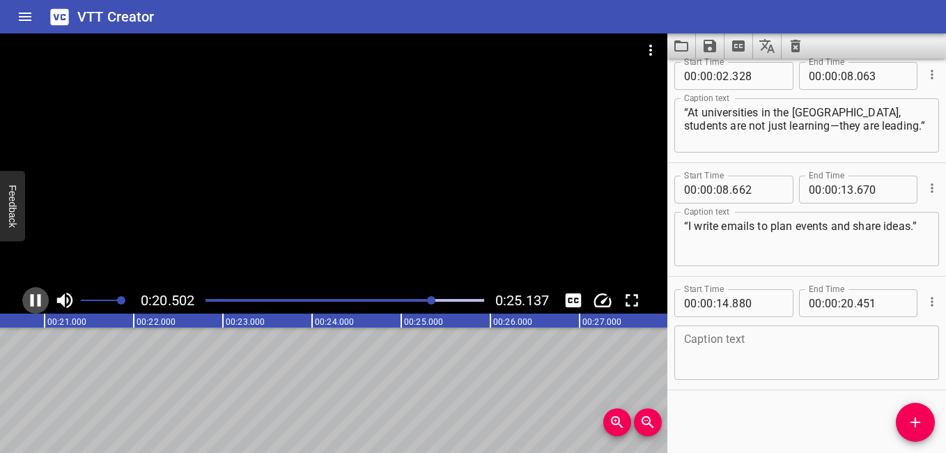
click at [33, 296] on icon "Play/Pause" at bounding box center [35, 300] width 21 height 21
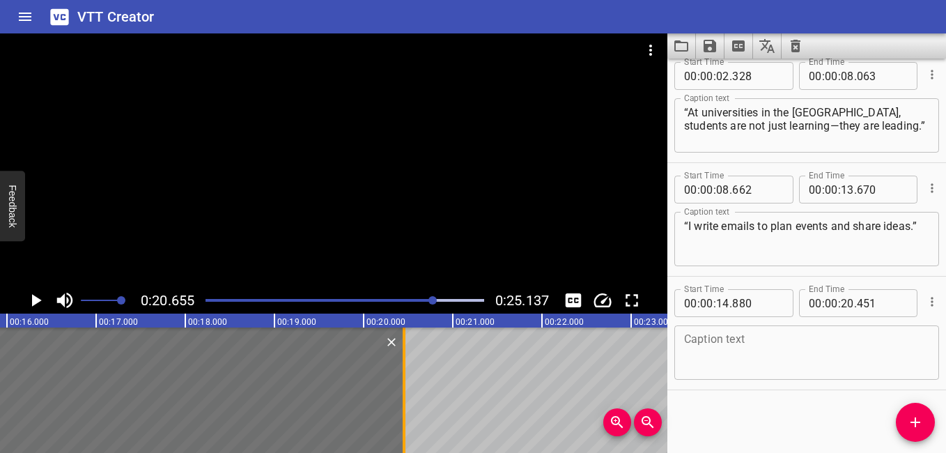
scroll to position [0, 1454]
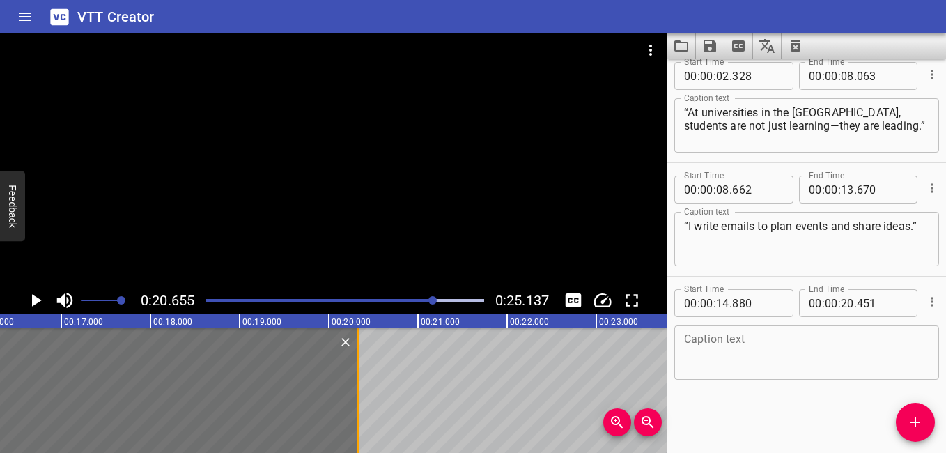
drag, startPoint x: 370, startPoint y: 400, endPoint x: 359, endPoint y: 406, distance: 12.5
click at [359, 406] on div at bounding box center [357, 389] width 3 height 125
type input "326"
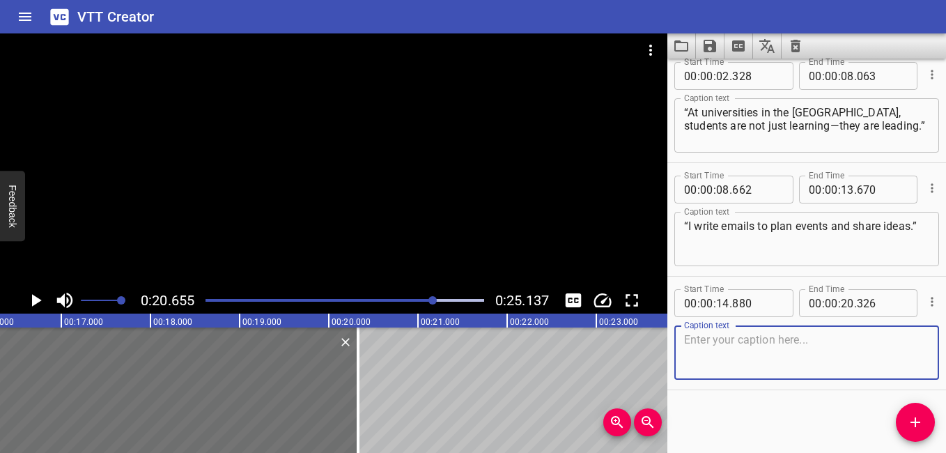
click at [755, 359] on textarea at bounding box center [806, 353] width 245 height 40
paste textarea "“From debates to cultural days—I help make our campus stronger.”"
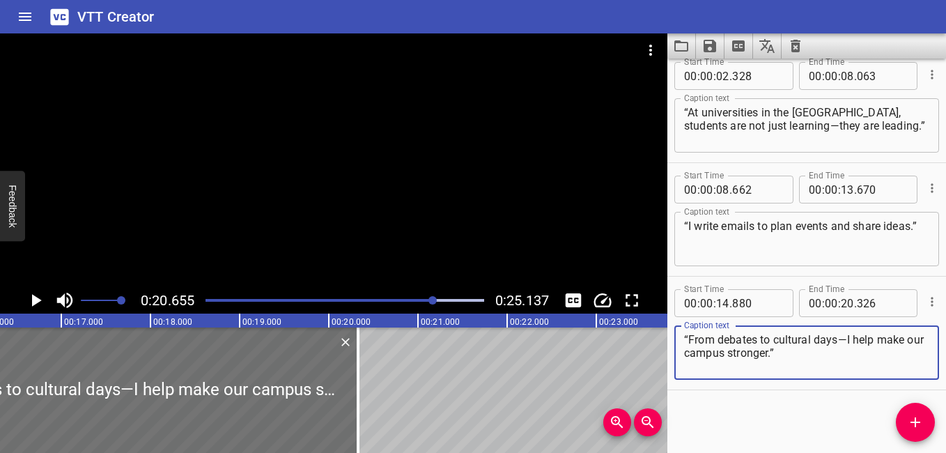
click at [685, 339] on textarea "“From debates to cultural days—I help make our campus stronger.”" at bounding box center [806, 353] width 245 height 40
click at [686, 340] on textarea "“From debates to cultural days—I help make our campus stronger.”" at bounding box center [806, 353] width 245 height 40
type textarea "“From debates to cultural days—I help make our campus stronger.”"
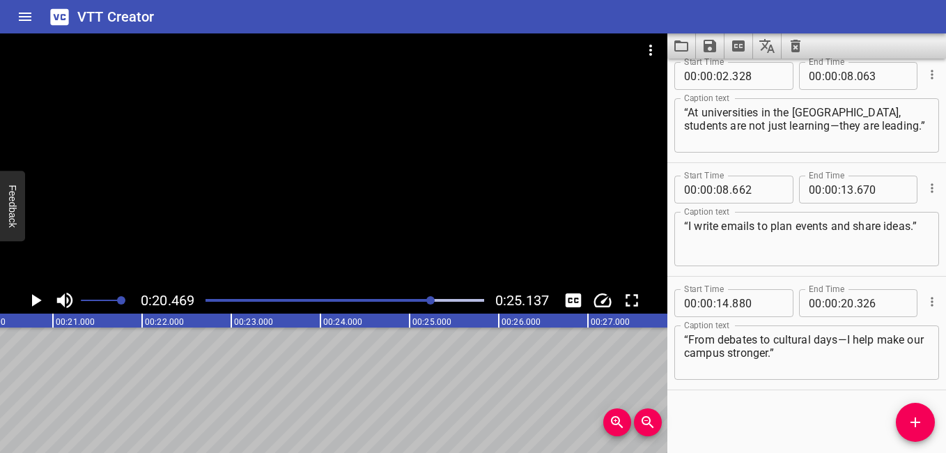
scroll to position [0, 1824]
click at [914, 421] on icon "Add Cue" at bounding box center [915, 422] width 10 height 10
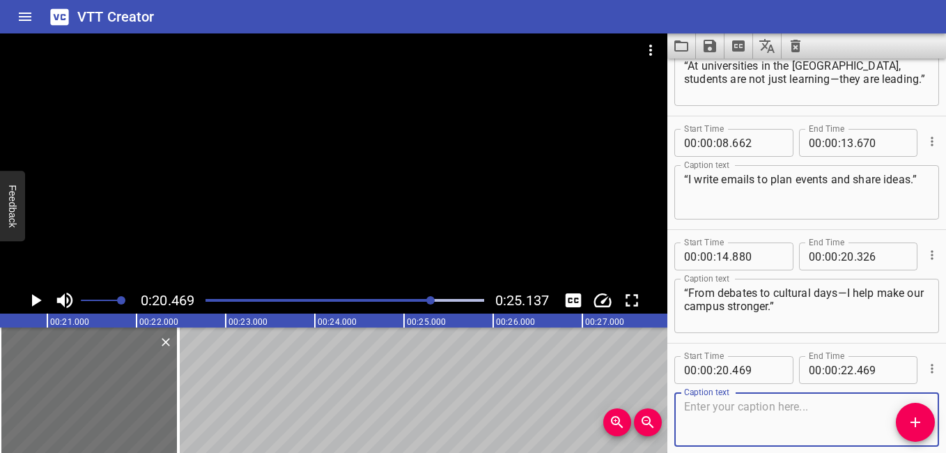
scroll to position [125, 0]
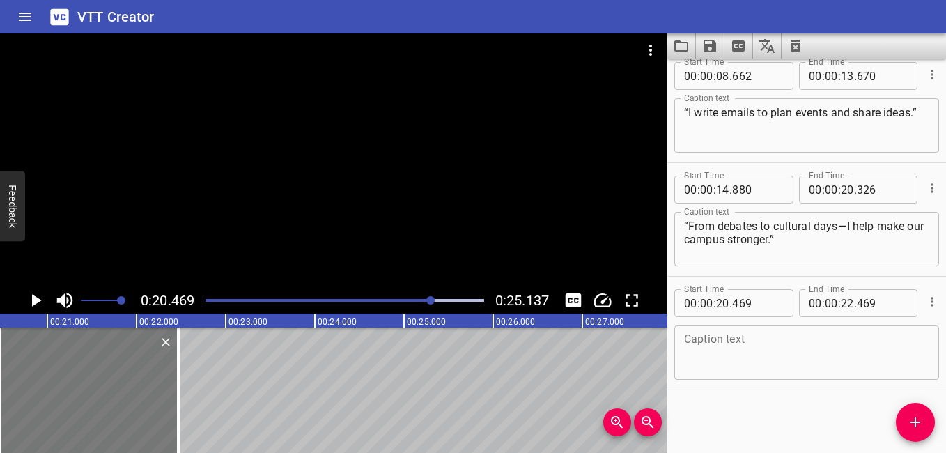
click at [151, 382] on div at bounding box center [89, 389] width 178 height 125
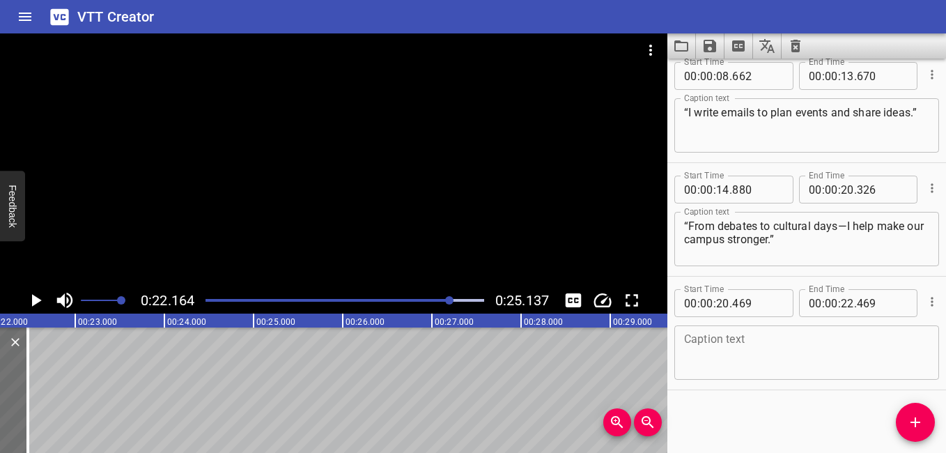
scroll to position [0, 1975]
click at [691, 331] on div "Caption text" at bounding box center [806, 352] width 265 height 54
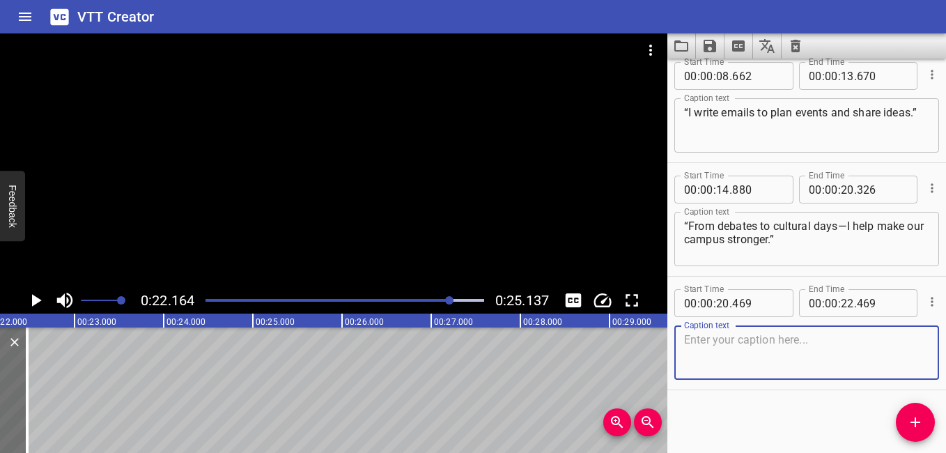
paste textarea "“Leadership starts with you—and your voice matters.”"
click at [684, 340] on textarea "“Leadership starts with you—and your voice matters.”" at bounding box center [806, 353] width 245 height 40
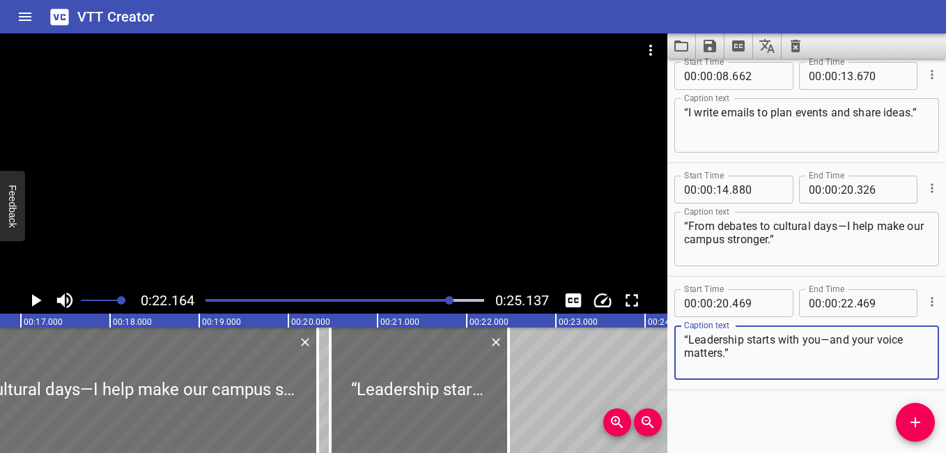
scroll to position [0, 1571]
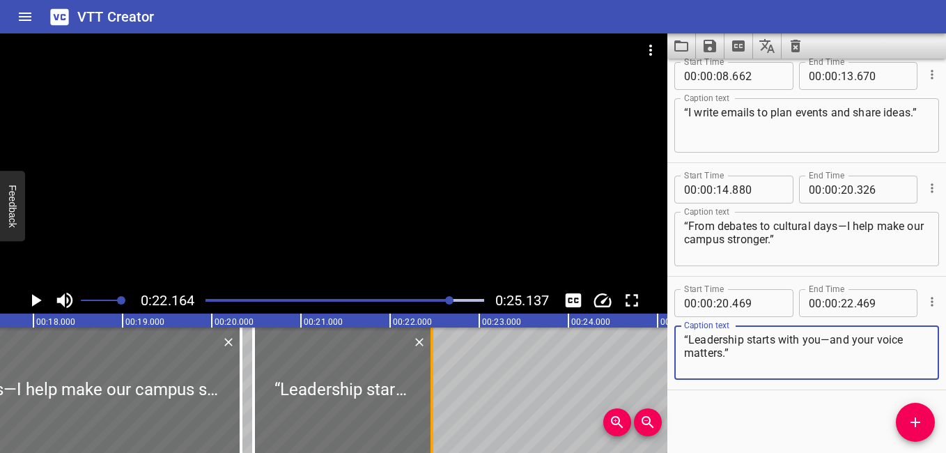
type textarea "“Leadership starts with you—and your voice matters.”"
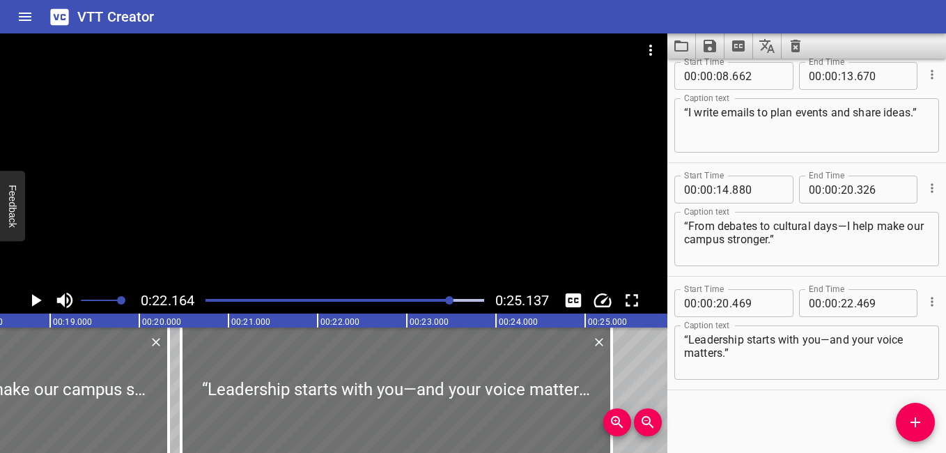
scroll to position [0, 1778]
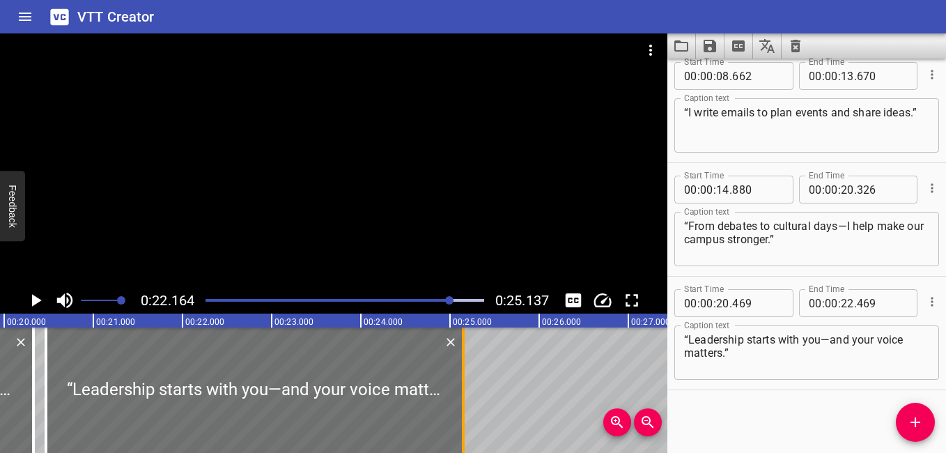
drag, startPoint x: 431, startPoint y: 377, endPoint x: 463, endPoint y: 421, distance: 54.3
click at [463, 421] on div at bounding box center [463, 389] width 3 height 125
type input "25"
type input "156"
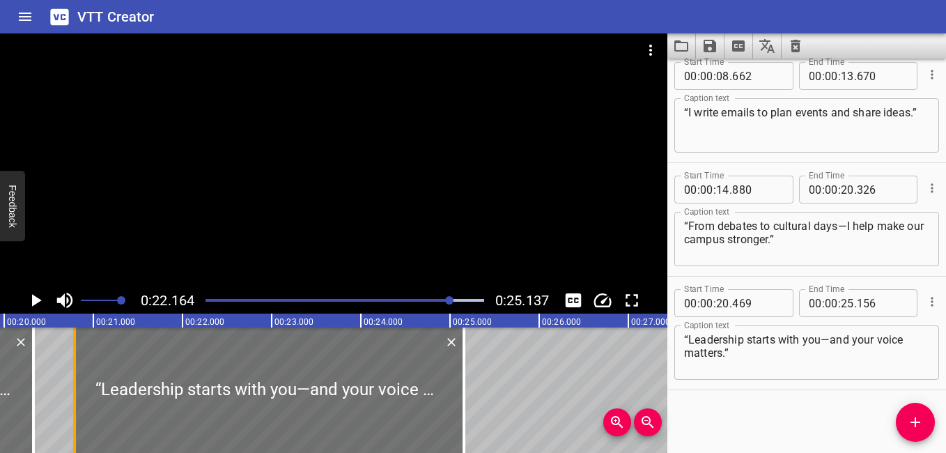
click at [70, 405] on div at bounding box center [75, 389] width 14 height 125
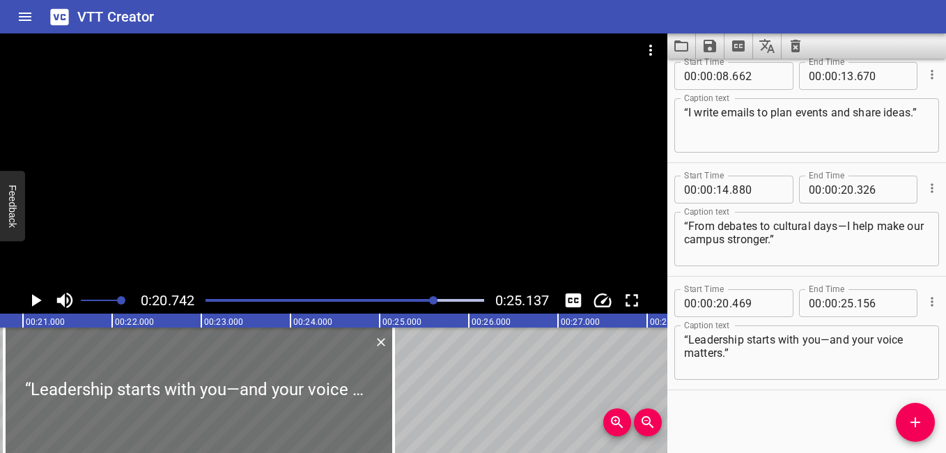
scroll to position [0, 1749]
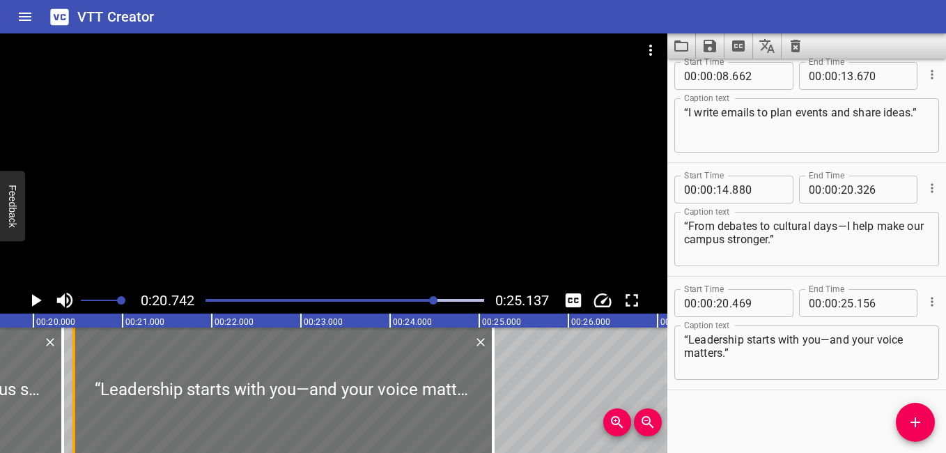
drag, startPoint x: 99, startPoint y: 402, endPoint x: 69, endPoint y: 403, distance: 30.0
click at [69, 403] on div at bounding box center [74, 389] width 14 height 125
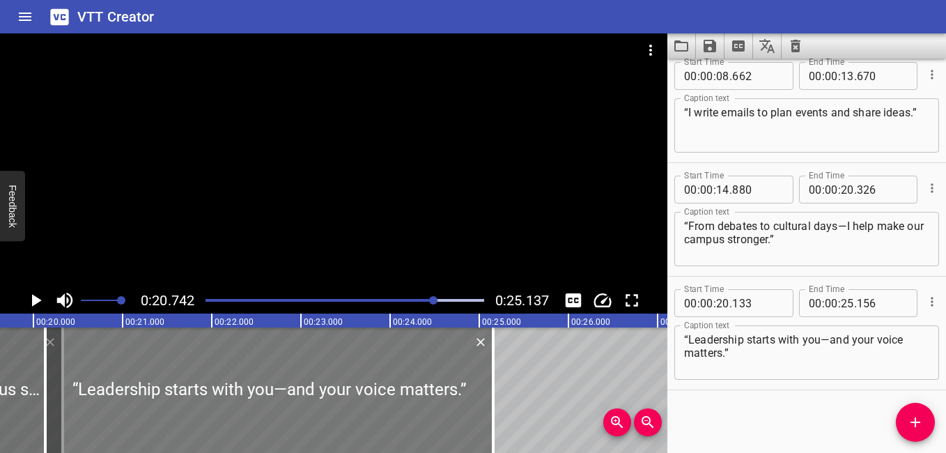
click at [108, 382] on div at bounding box center [269, 389] width 448 height 125
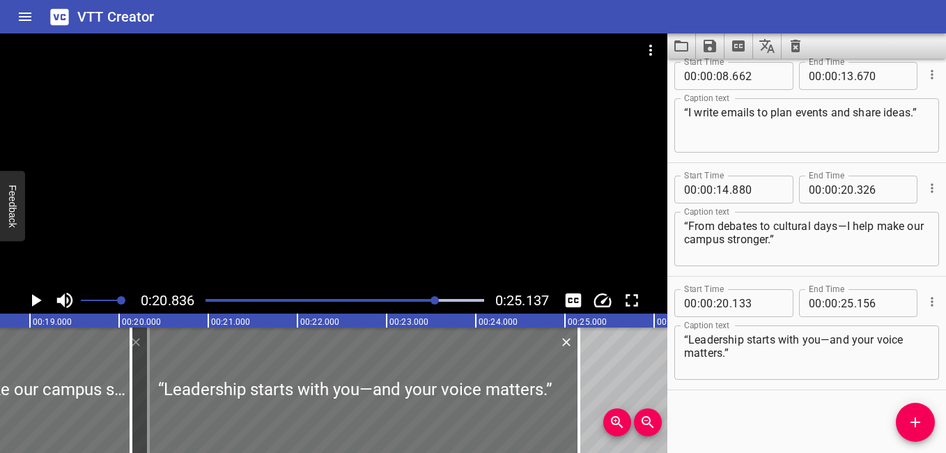
scroll to position [0, 1569]
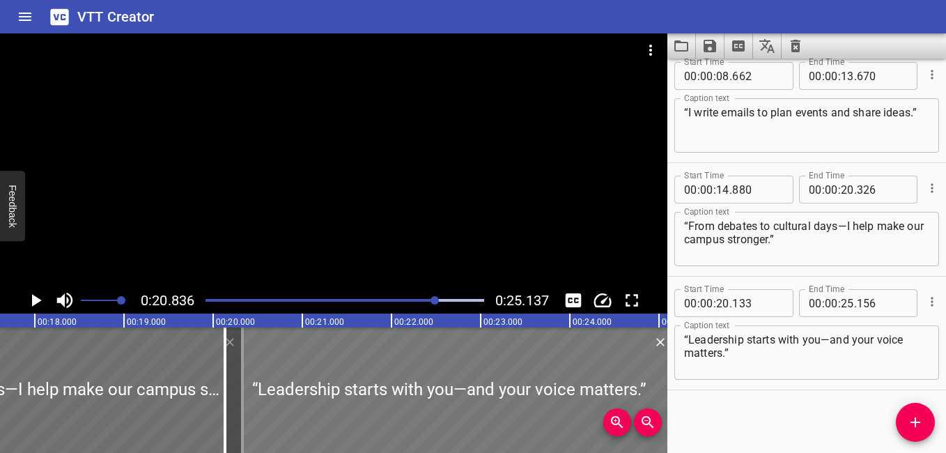
click at [232, 370] on div at bounding box center [449, 389] width 448 height 125
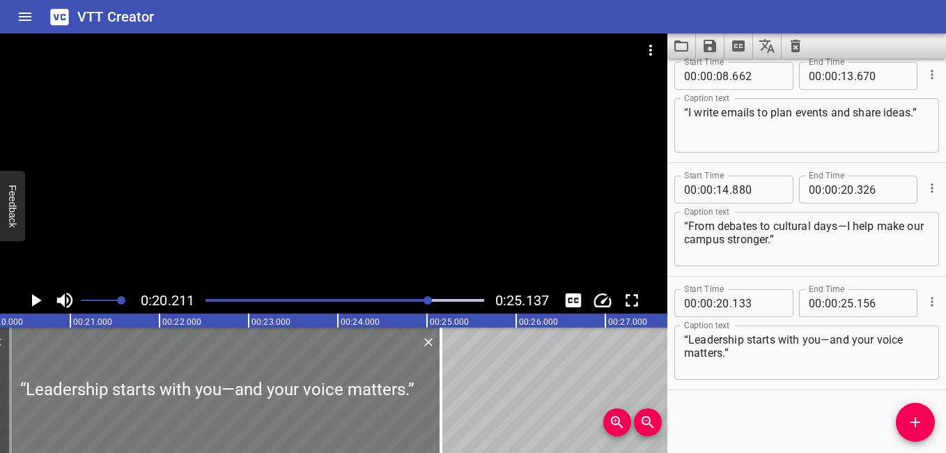
click at [97, 384] on div at bounding box center [217, 389] width 448 height 125
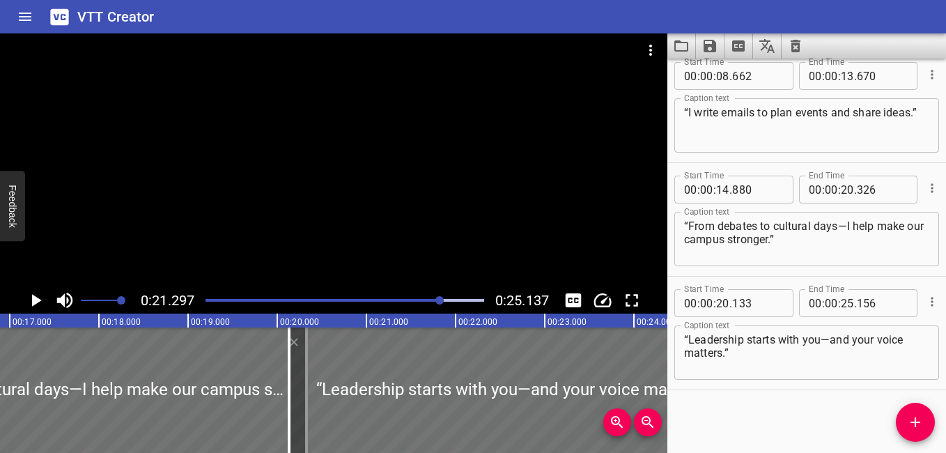
scroll to position [0, 1523]
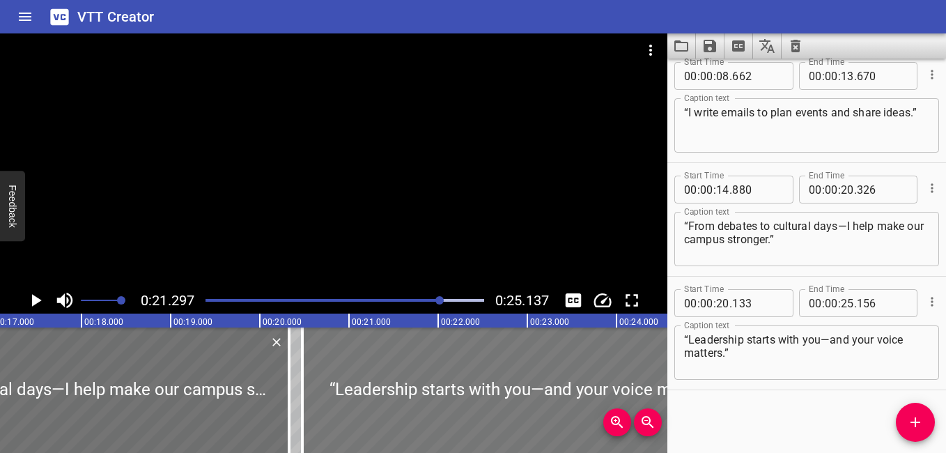
drag, startPoint x: 290, startPoint y: 386, endPoint x: 321, endPoint y: 416, distance: 42.8
click at [321, 416] on div at bounding box center [526, 389] width 448 height 125
type input "477"
type input "500"
click at [361, 398] on div at bounding box center [526, 389] width 448 height 125
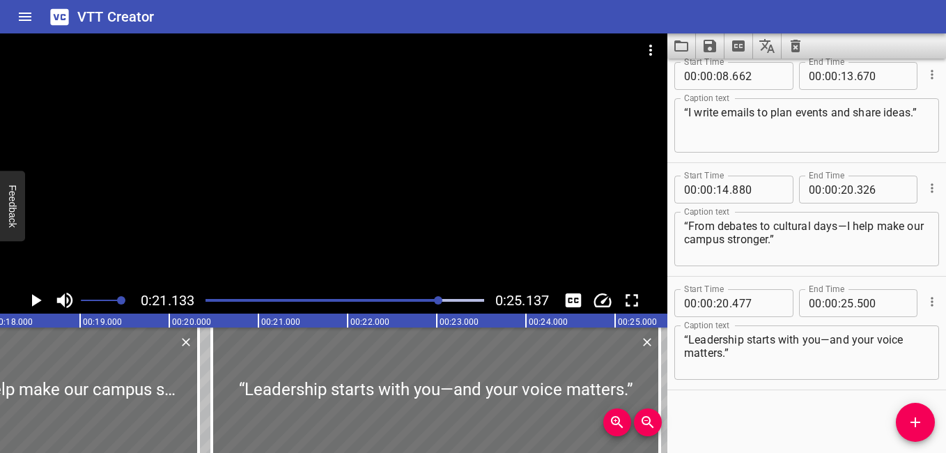
scroll to position [0, 1620]
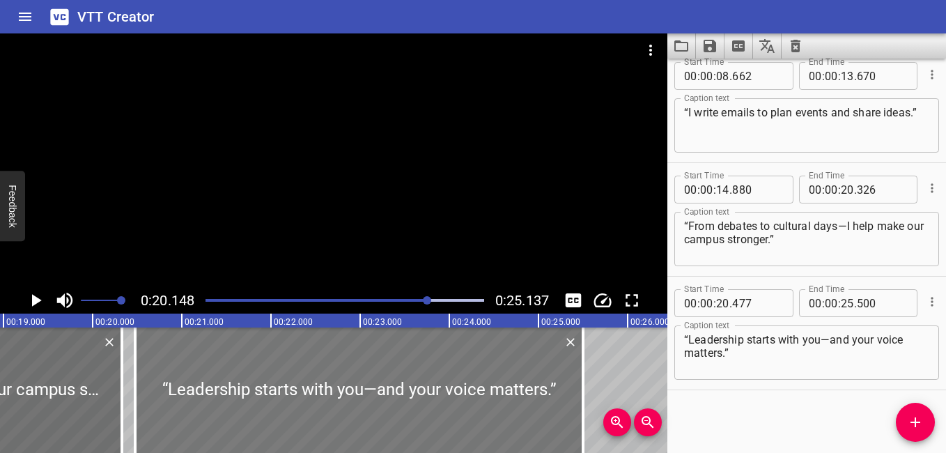
scroll to position [0, 1796]
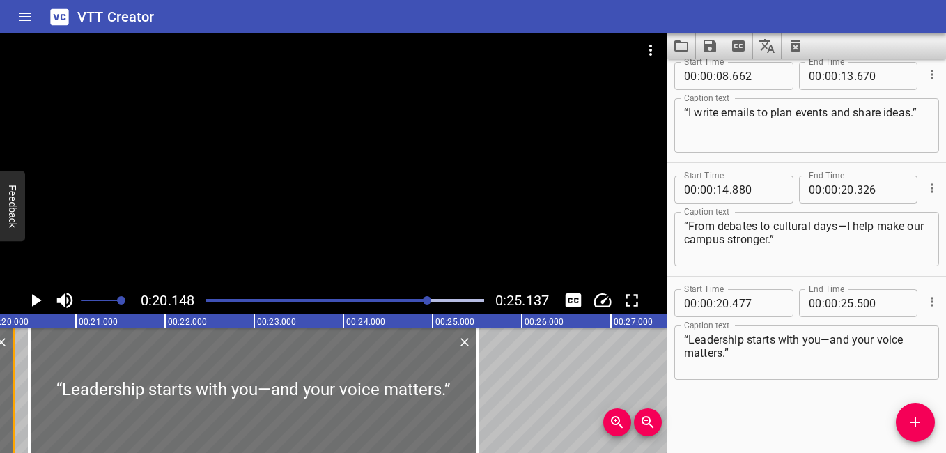
click at [13, 395] on div at bounding box center [14, 389] width 3 height 125
type input "302"
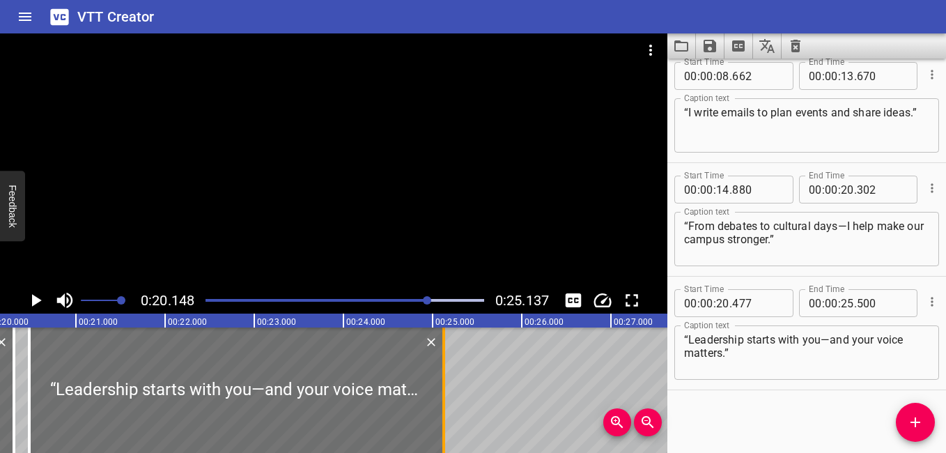
drag, startPoint x: 477, startPoint y: 403, endPoint x: 444, endPoint y: 410, distance: 34.1
click at [444, 410] on div at bounding box center [443, 389] width 3 height 125
type input "125"
click at [741, 439] on div "Start Time 00 : 00 : 02 . 328 Start Time End Time 00 : 00 : 08 . 063 End Time C…" at bounding box center [806, 255] width 279 height 394
click at [574, 191] on div at bounding box center [333, 159] width 667 height 253
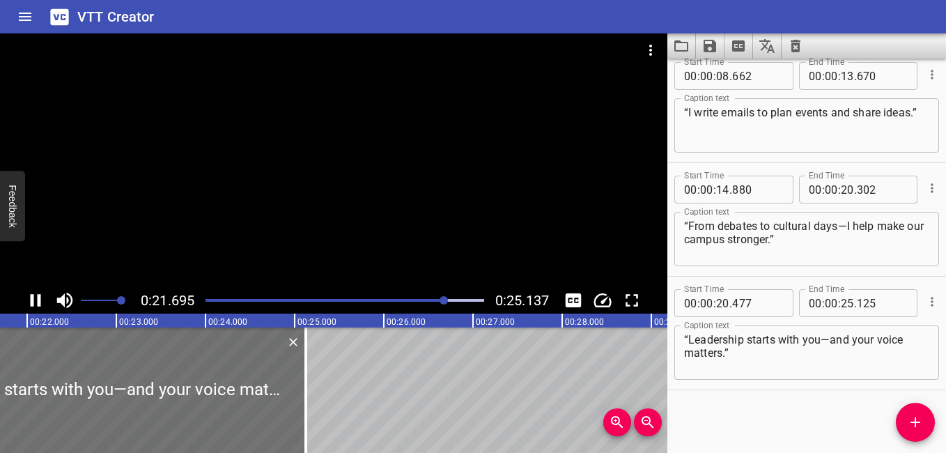
click at [296, 123] on div at bounding box center [333, 159] width 667 height 253
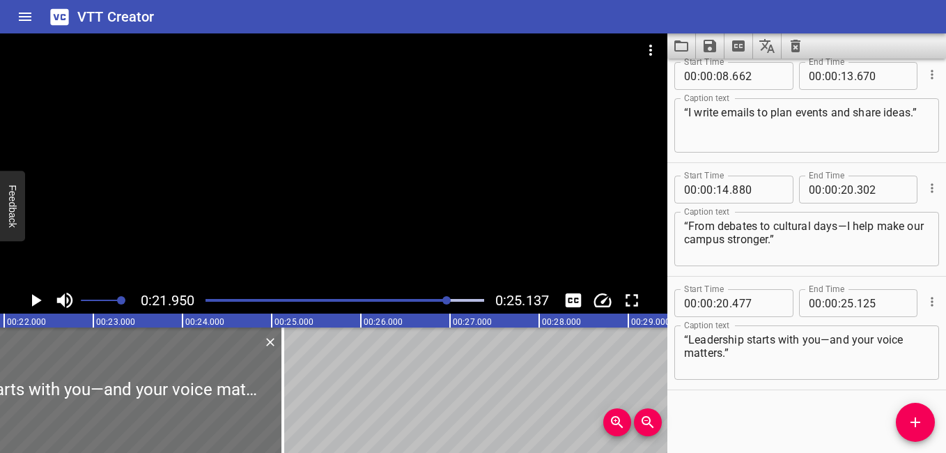
click at [283, 205] on div at bounding box center [333, 159] width 667 height 253
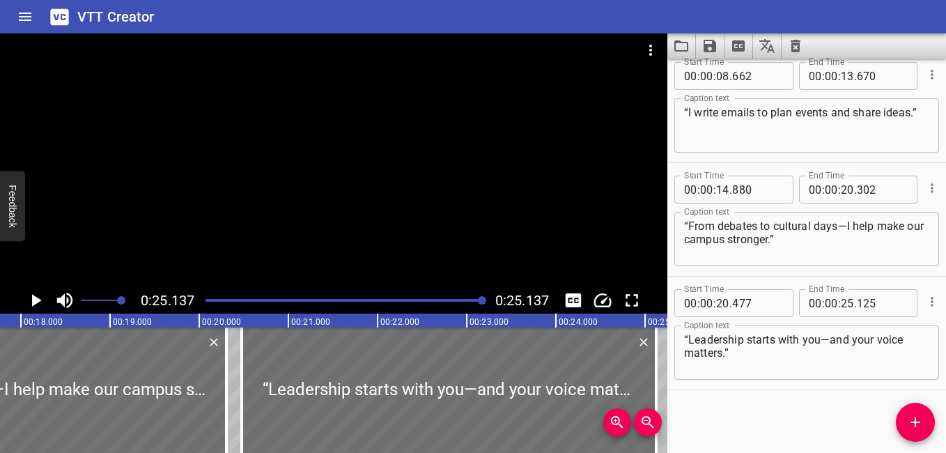
scroll to position [0, 1613]
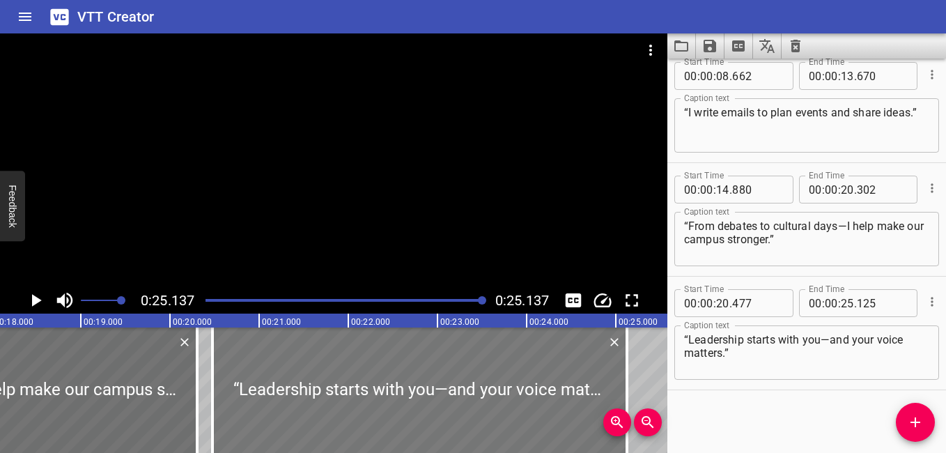
click at [338, 384] on div at bounding box center [419, 389] width 414 height 125
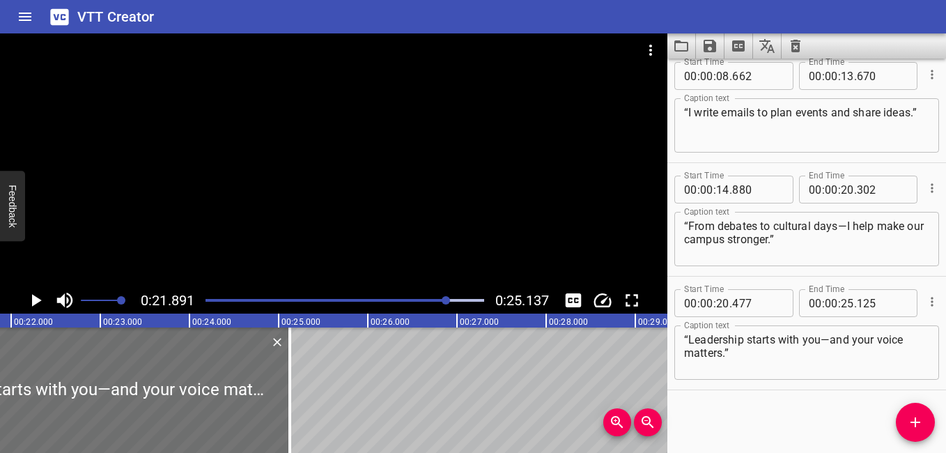
scroll to position [0, 1951]
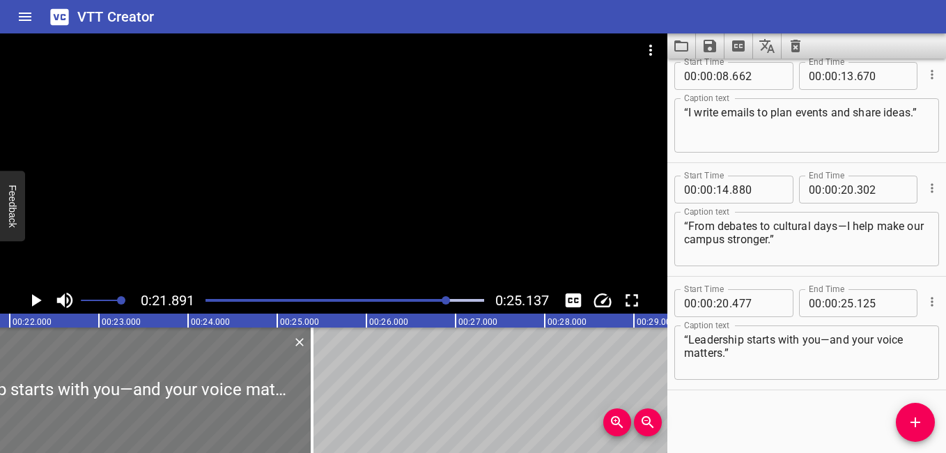
drag, startPoint x: 146, startPoint y: 376, endPoint x: 150, endPoint y: 387, distance: 11.9
click at [150, 387] on div at bounding box center [105, 389] width 414 height 125
type input "578"
type input "227"
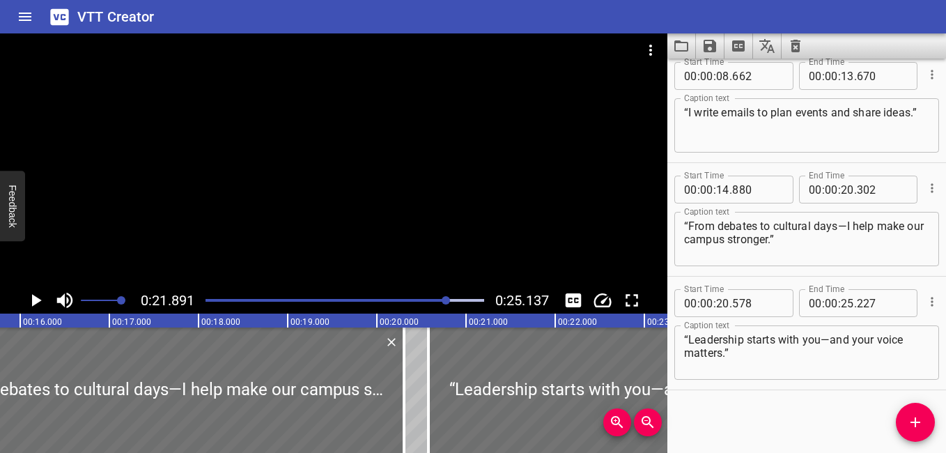
scroll to position [0, 1411]
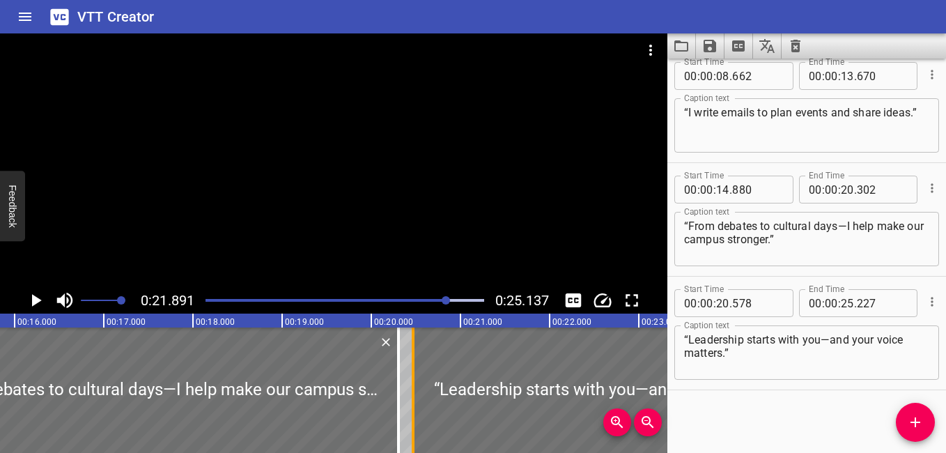
drag, startPoint x: 423, startPoint y: 393, endPoint x: 414, endPoint y: 395, distance: 10.0
click at [414, 395] on div at bounding box center [412, 389] width 3 height 125
type input "469"
click at [33, 361] on div at bounding box center [156, 389] width 483 height 125
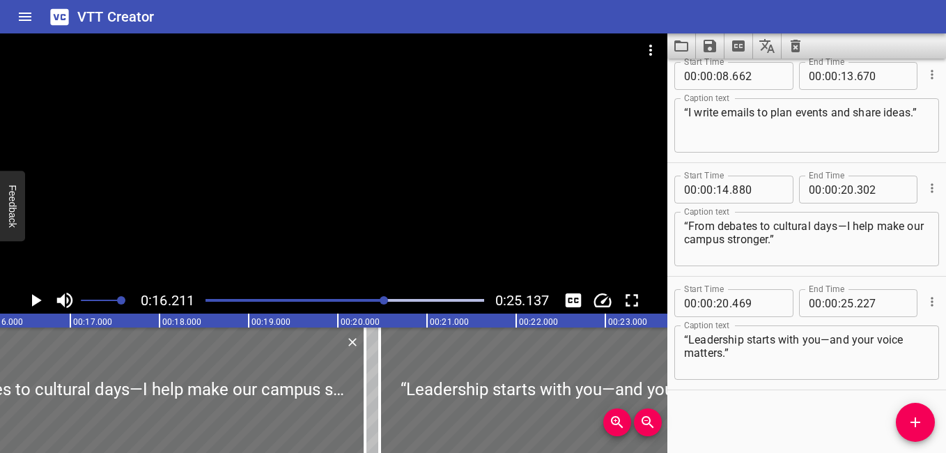
click at [34, 297] on icon "Play/Pause" at bounding box center [37, 300] width 10 height 13
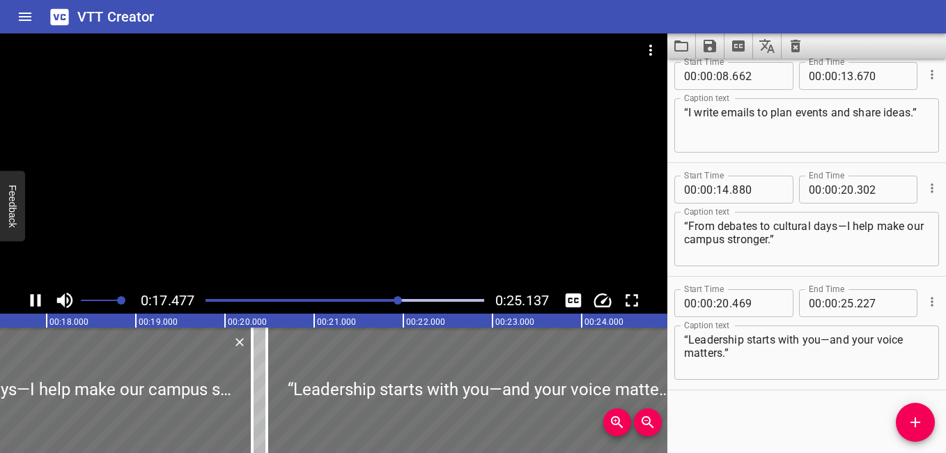
click at [210, 297] on div at bounding box center [344, 299] width 295 height 19
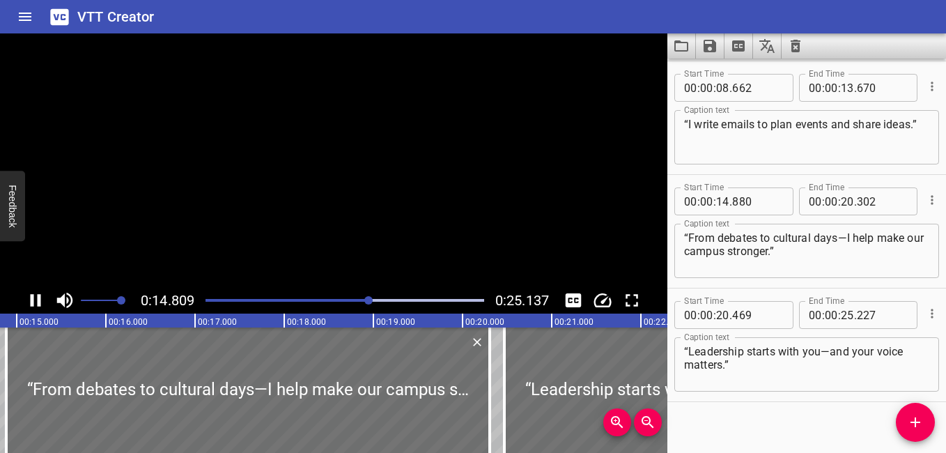
scroll to position [125, 0]
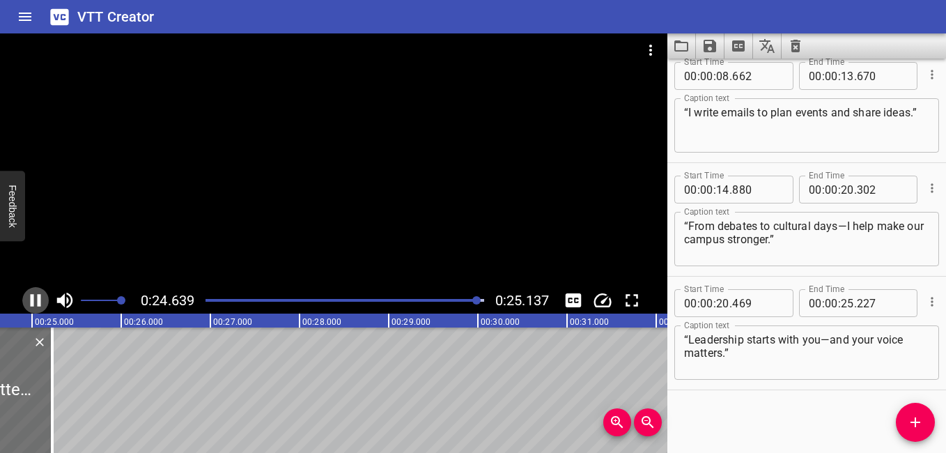
click at [33, 301] on icon "Play/Pause" at bounding box center [36, 300] width 10 height 13
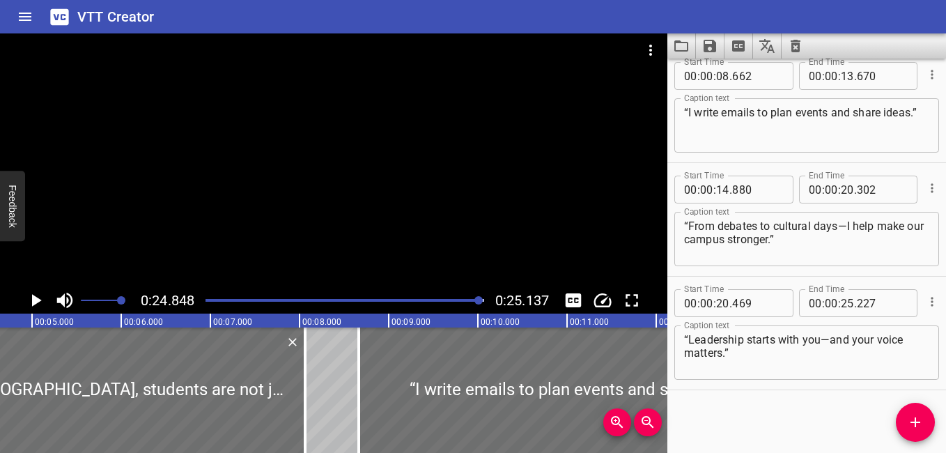
scroll to position [0, 0]
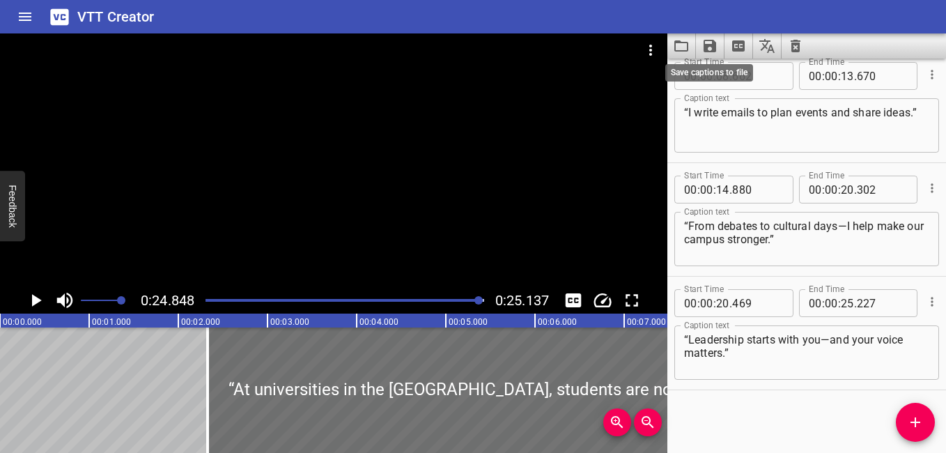
click at [709, 42] on icon "Save captions to file" at bounding box center [709, 46] width 17 height 17
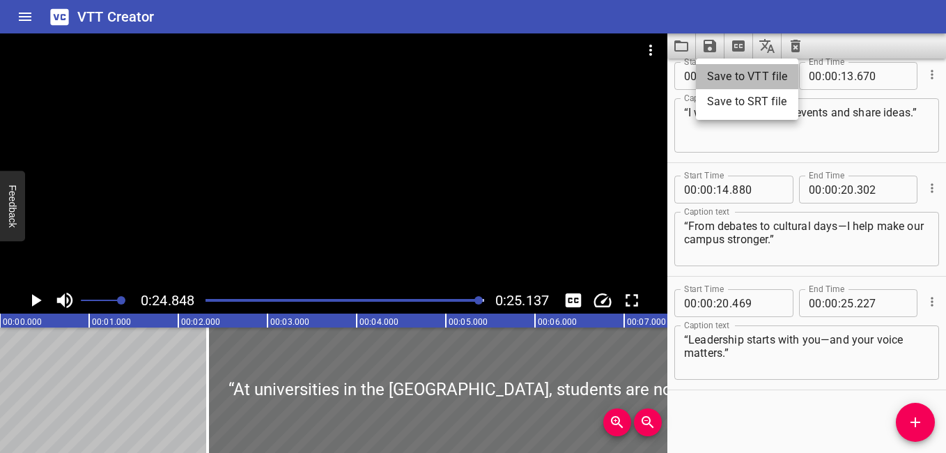
click at [747, 76] on li "Save to VTT file" at bounding box center [747, 76] width 102 height 25
